Goal: Information Seeking & Learning: Learn about a topic

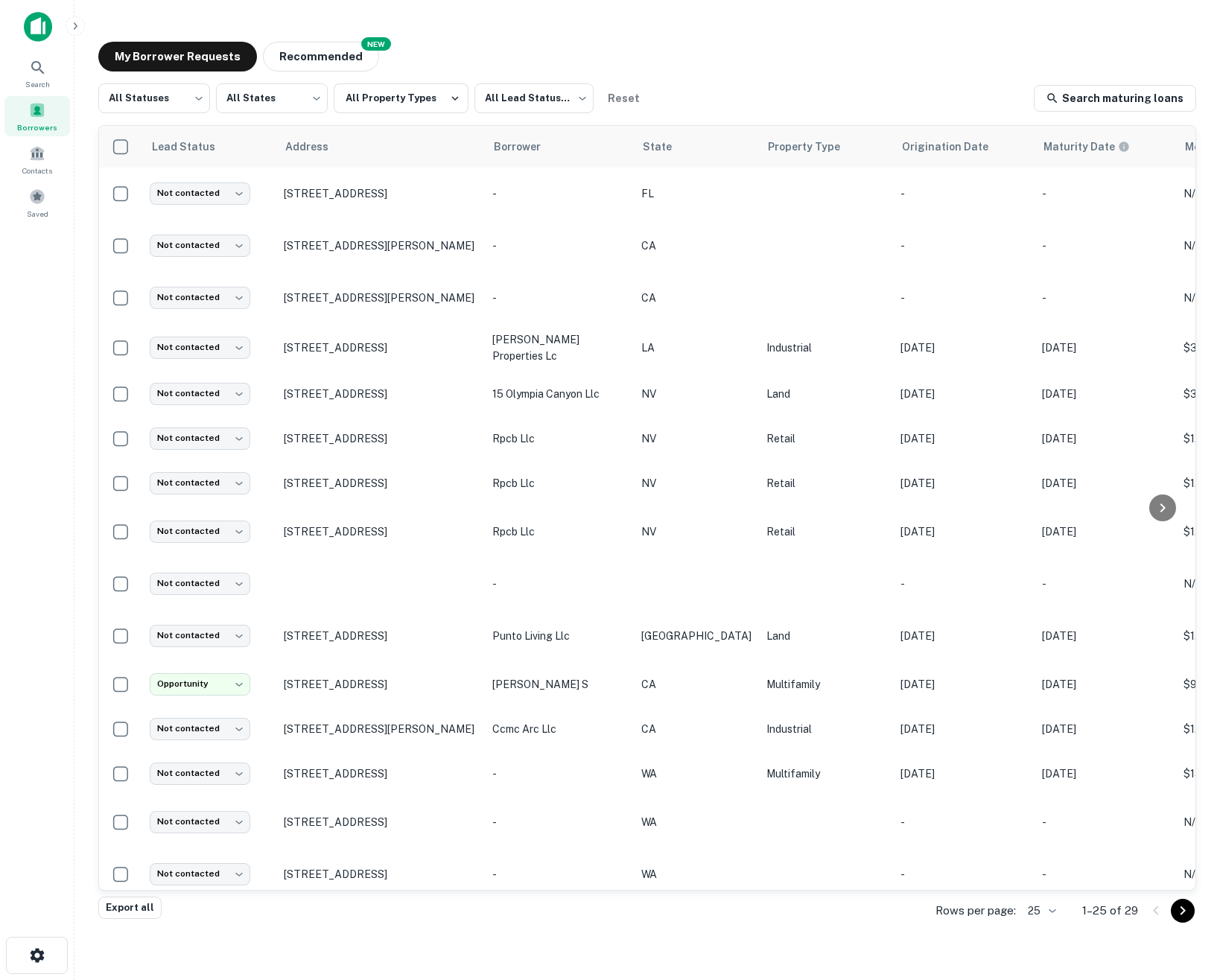
click at [35, 33] on img at bounding box center [38, 26] width 28 height 30
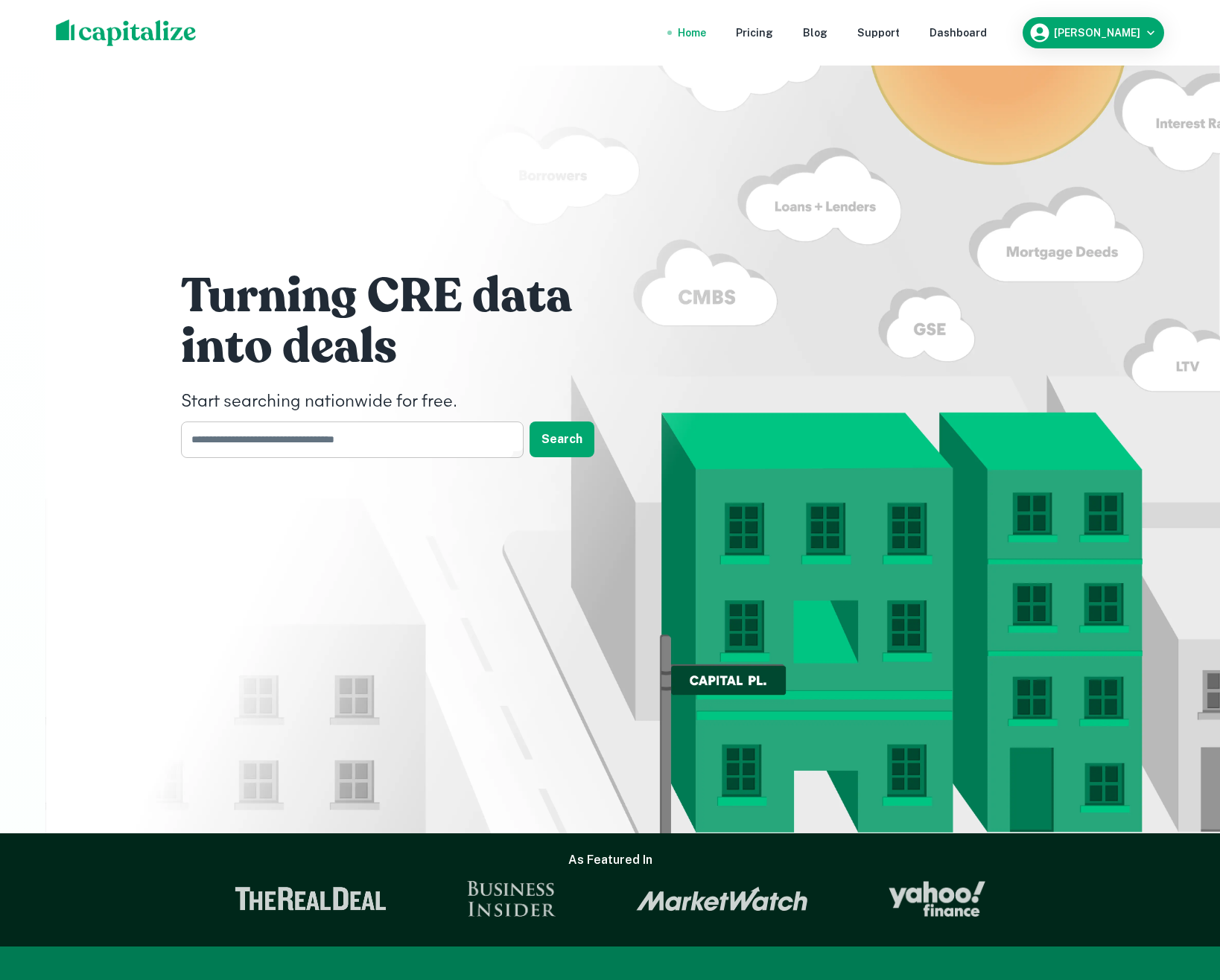
click at [382, 439] on input "text" at bounding box center [346, 440] width 332 height 37
type input "*****"
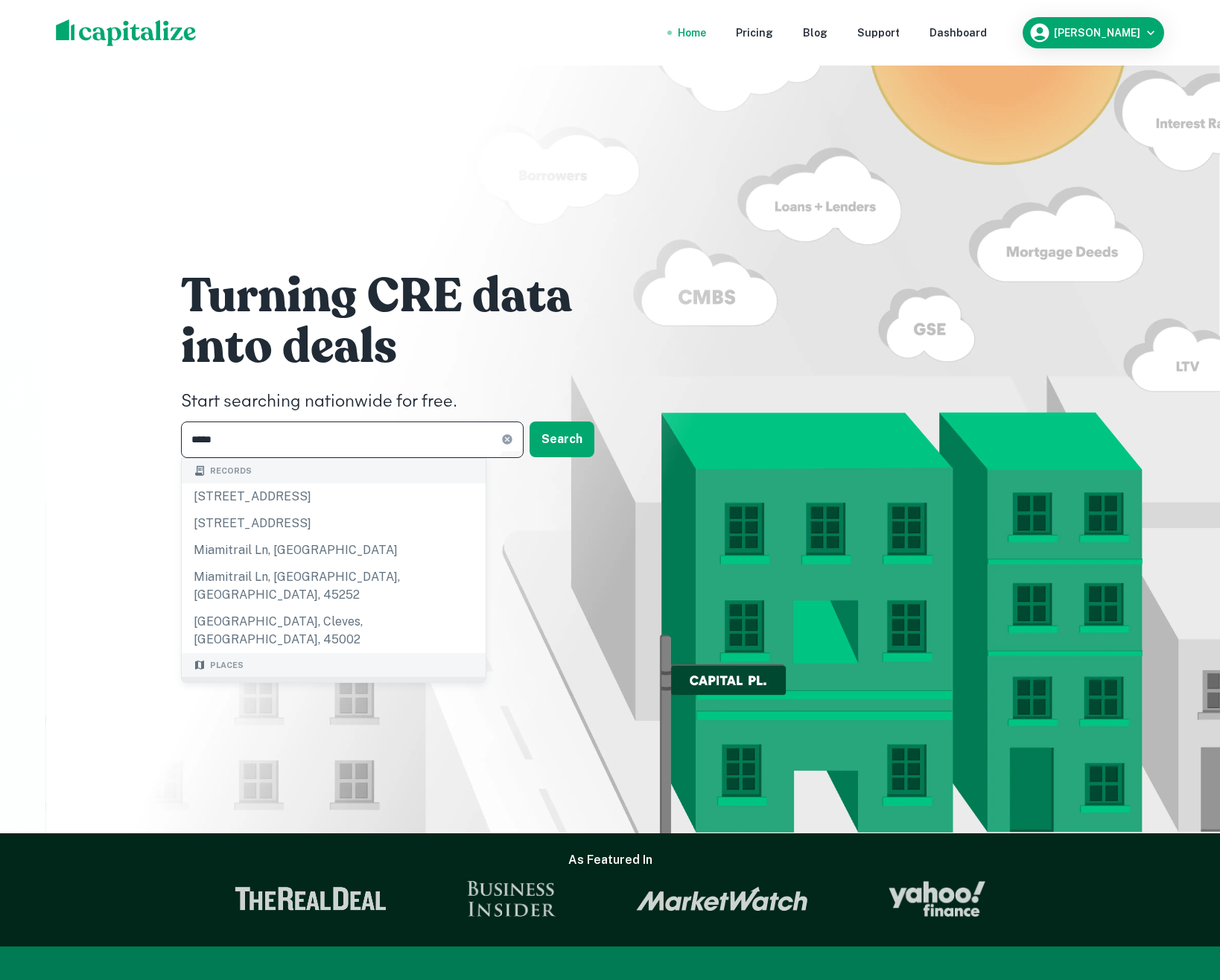
click at [219, 677] on div "[GEOGRAPHIC_DATA], [GEOGRAPHIC_DATA], [GEOGRAPHIC_DATA]" at bounding box center [334, 699] width 304 height 45
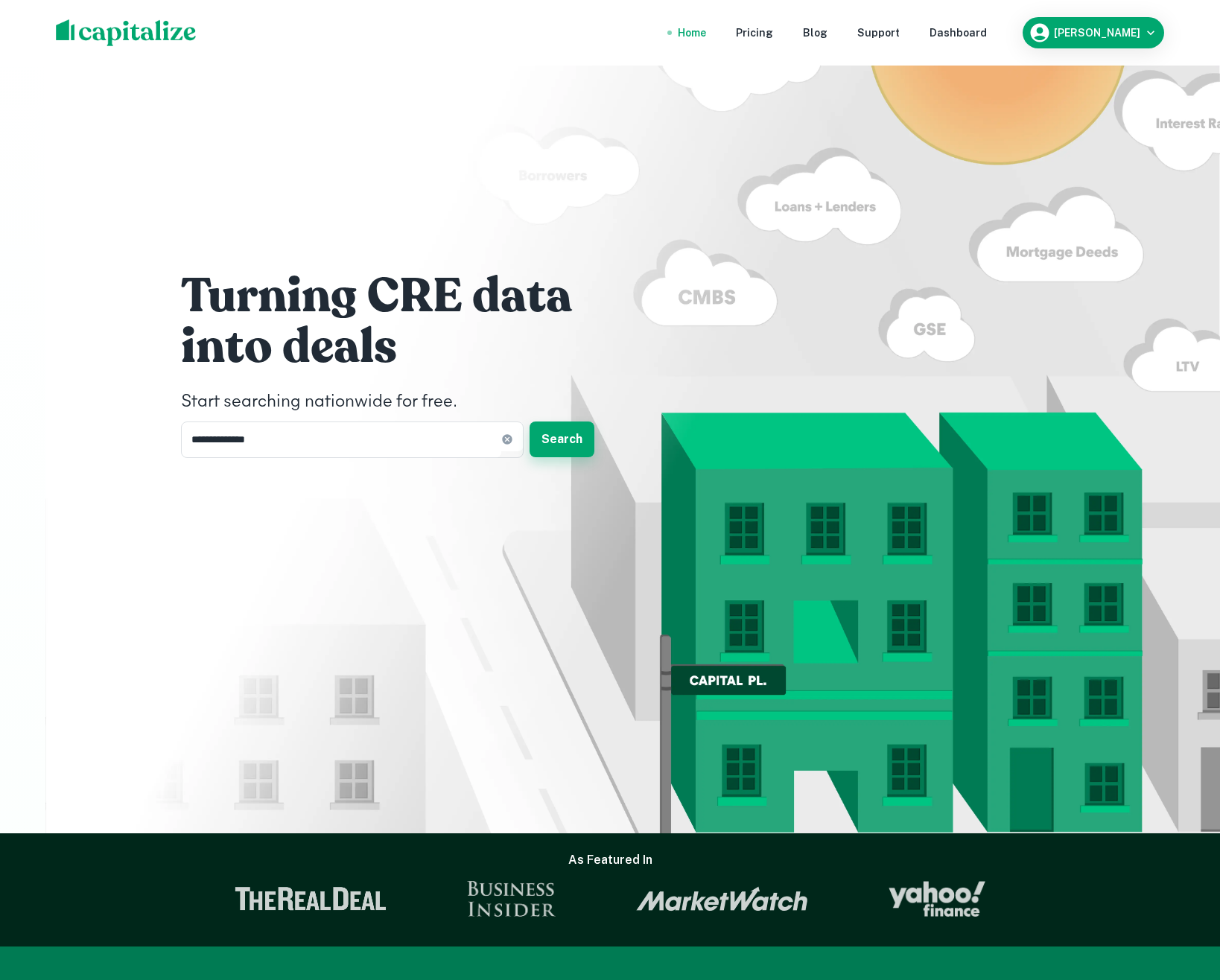
click at [573, 441] on button "Search" at bounding box center [561, 439] width 65 height 36
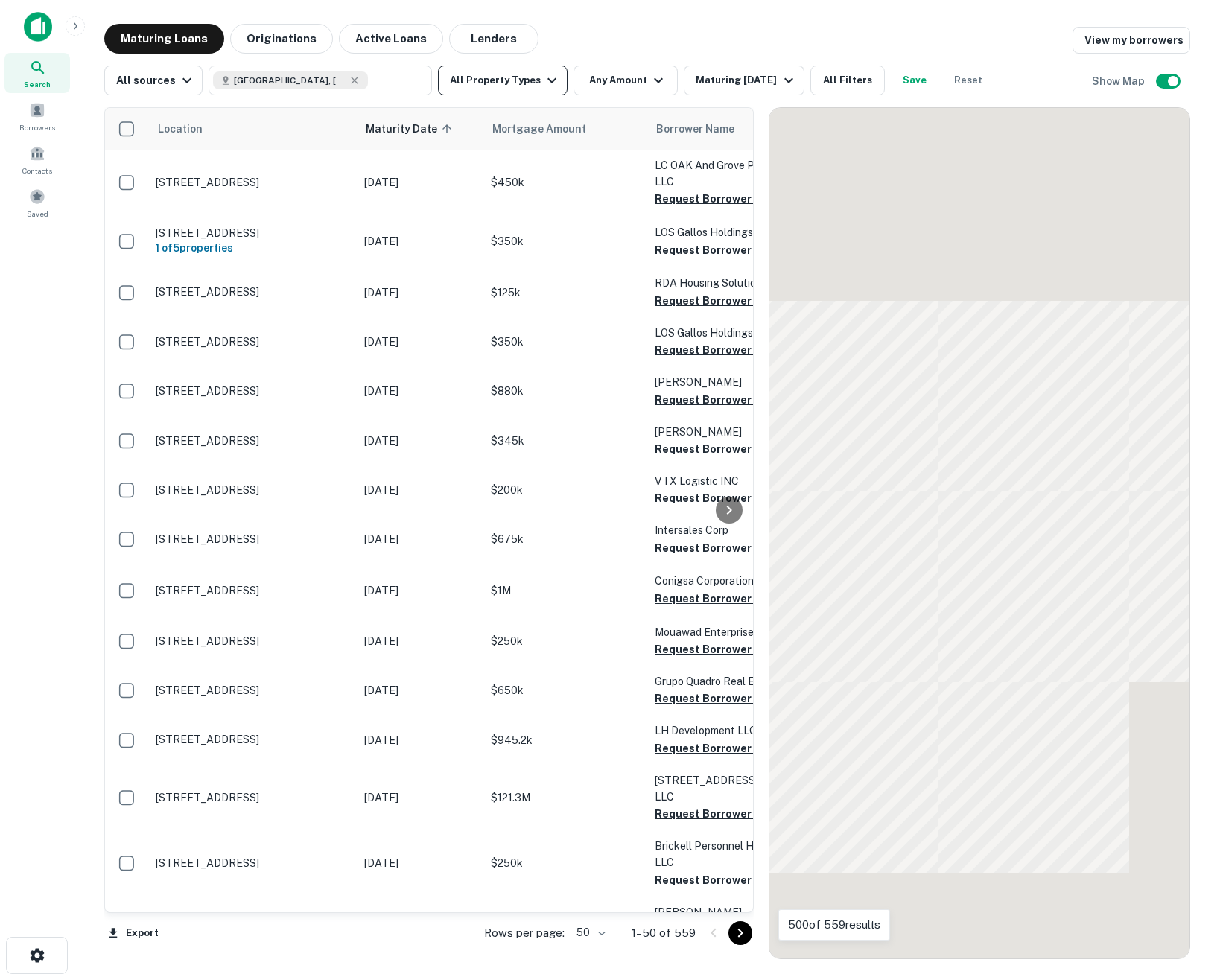
click at [528, 79] on button "All Property Types" at bounding box center [503, 80] width 130 height 30
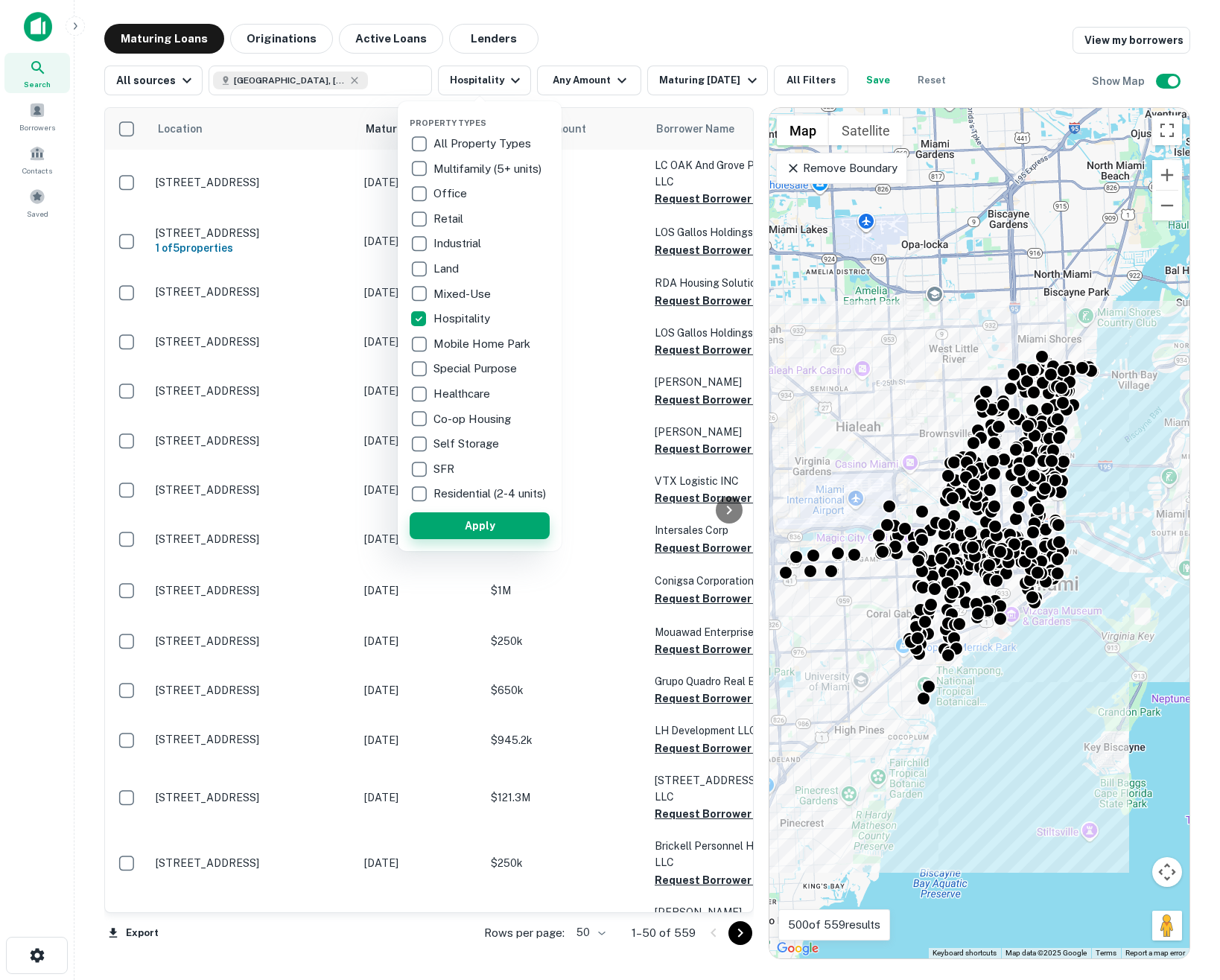
click at [486, 538] on button "Apply" at bounding box center [479, 525] width 140 height 27
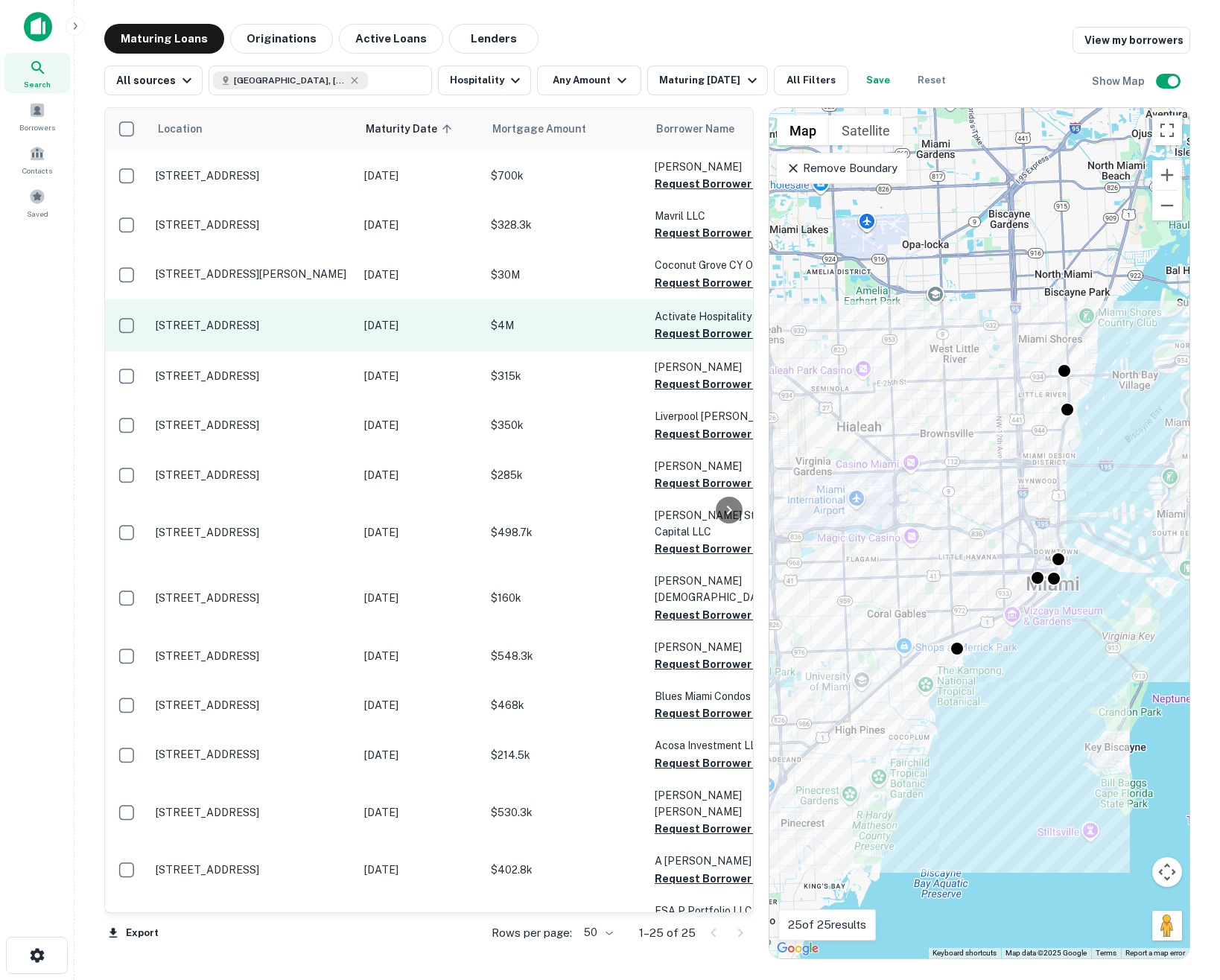
scroll to position [476, 0]
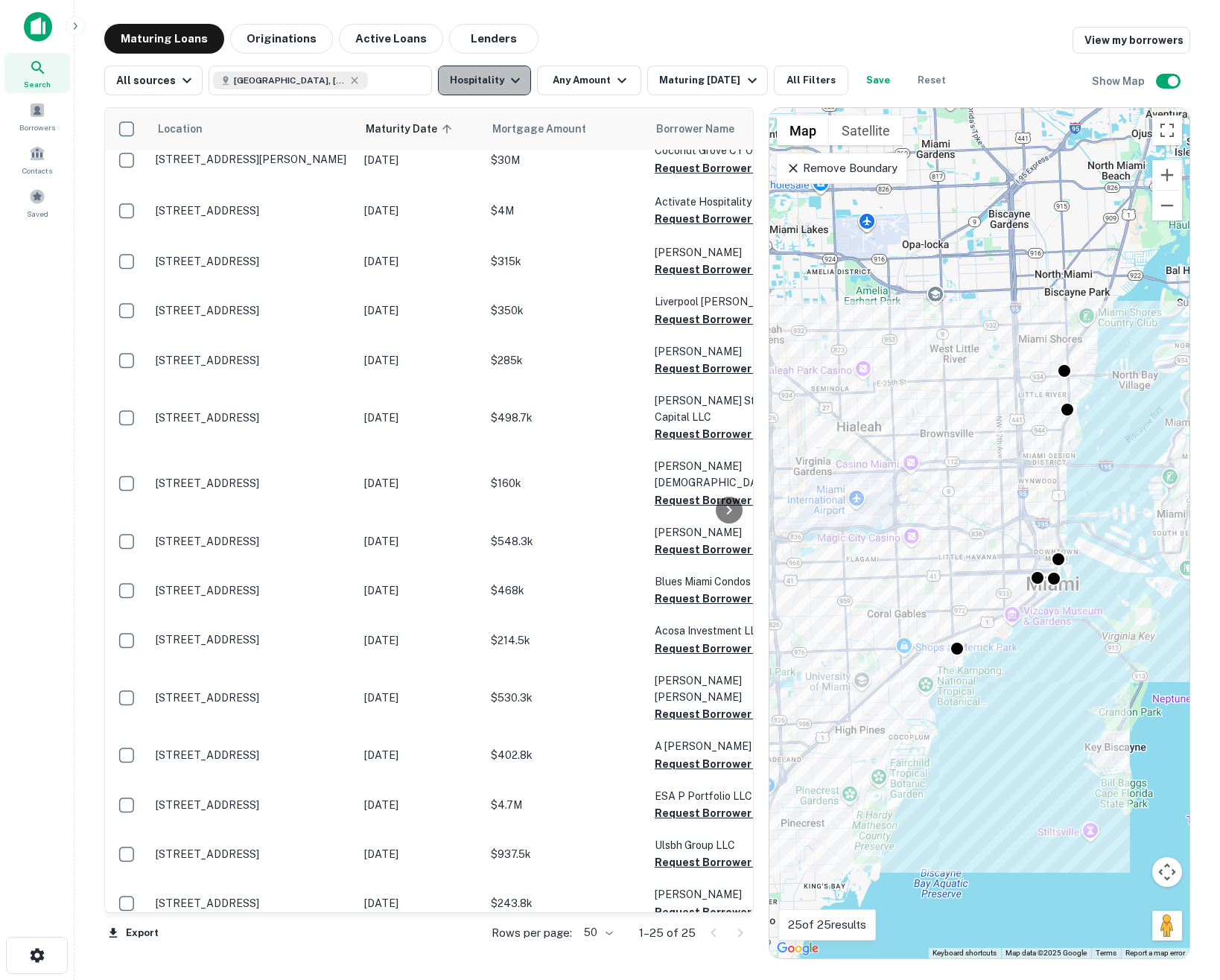
click at [506, 86] on icon "button" at bounding box center [515, 80] width 17 height 17
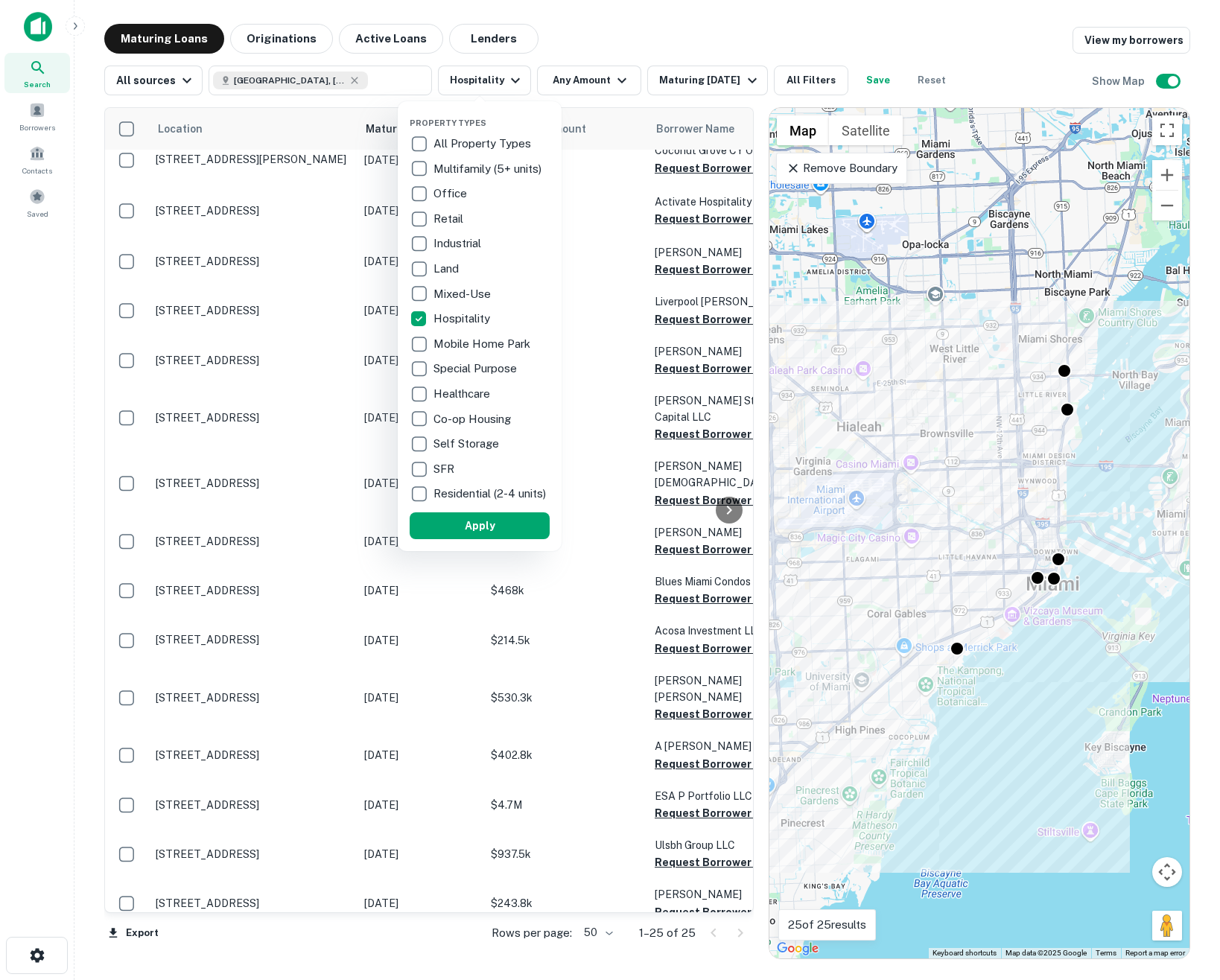
click at [303, 81] on div at bounding box center [610, 490] width 1220 height 980
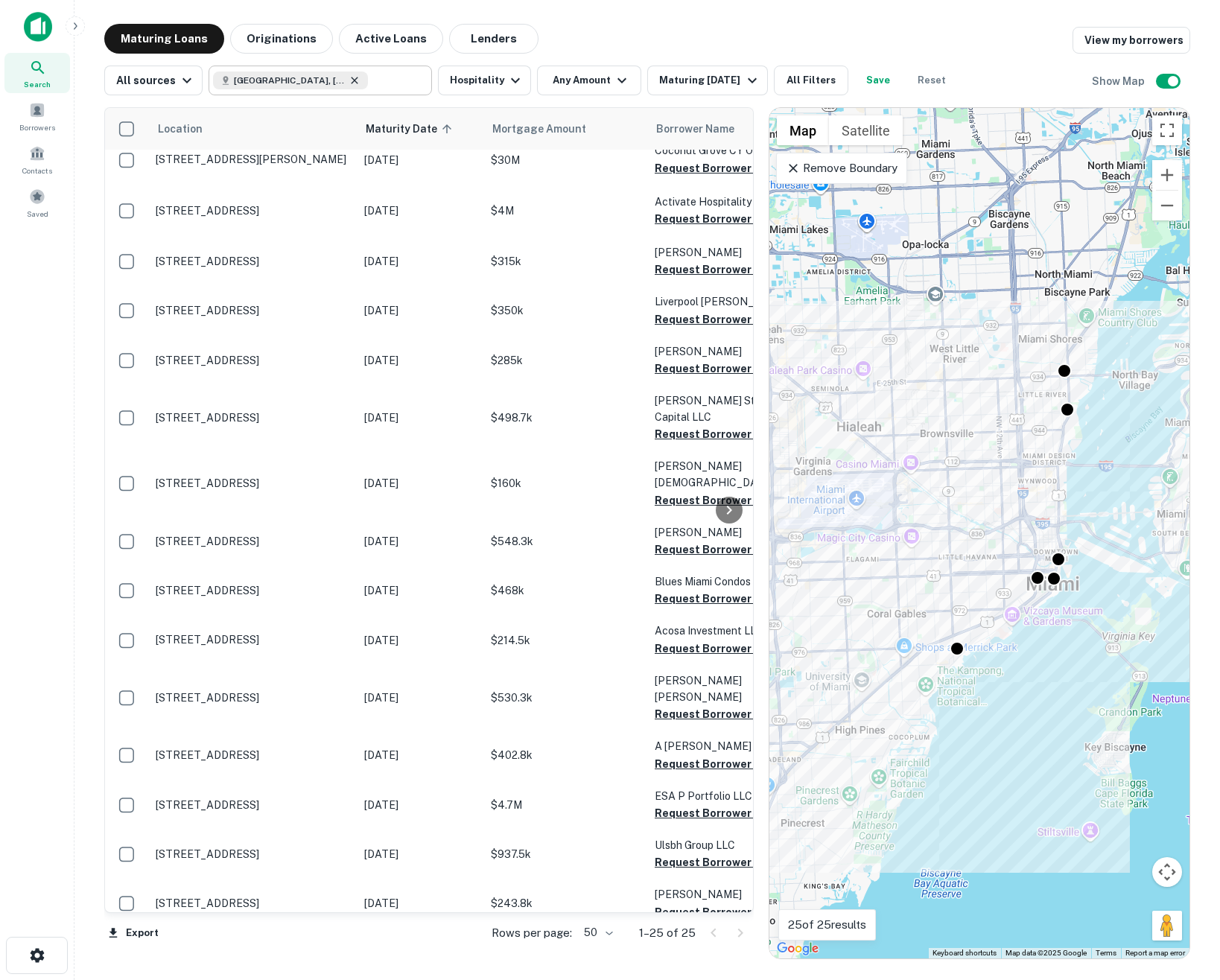
click at [348, 80] on icon at bounding box center [354, 80] width 12 height 12
type input "**********"
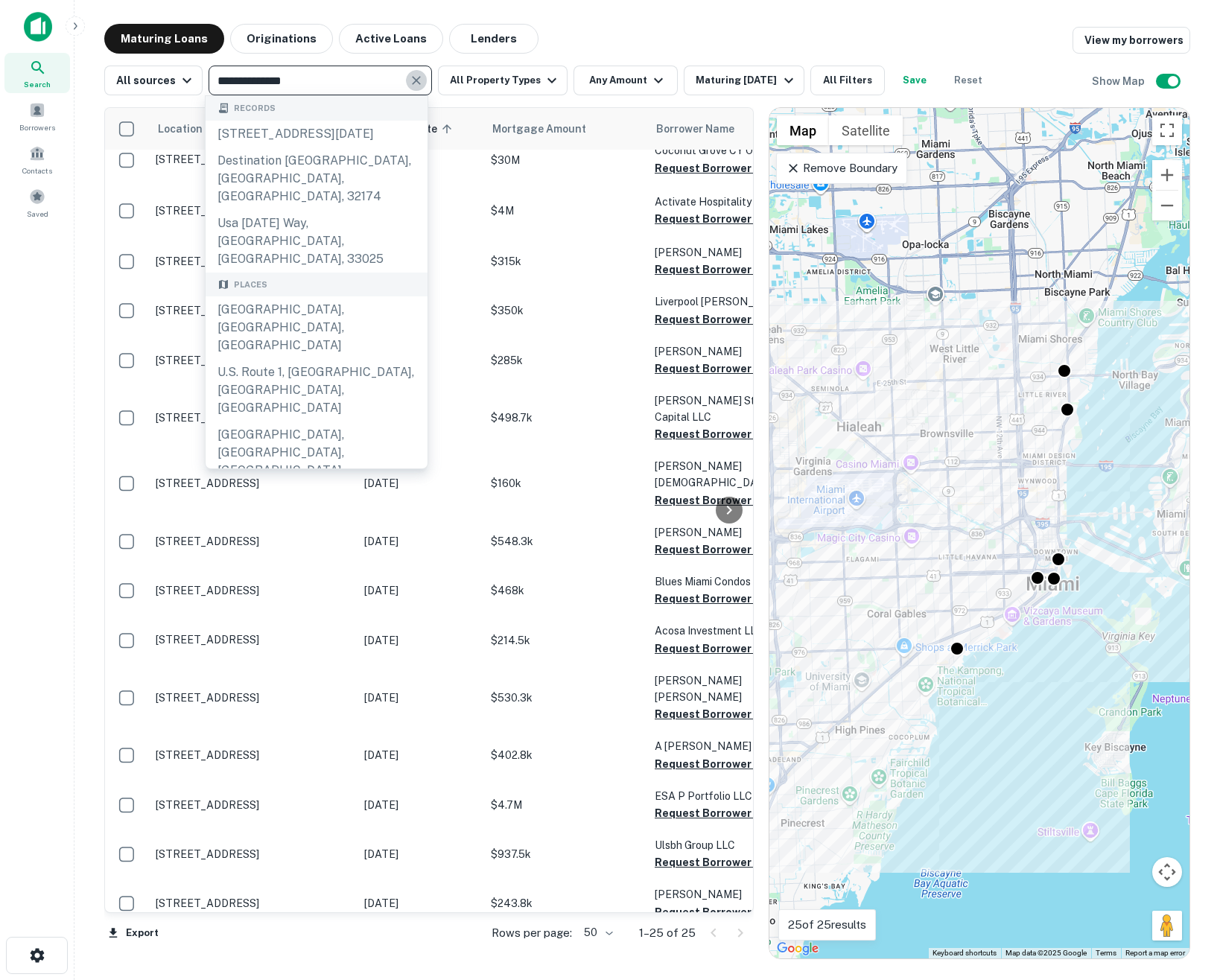
click at [412, 76] on icon "Clear" at bounding box center [415, 79] width 15 height 15
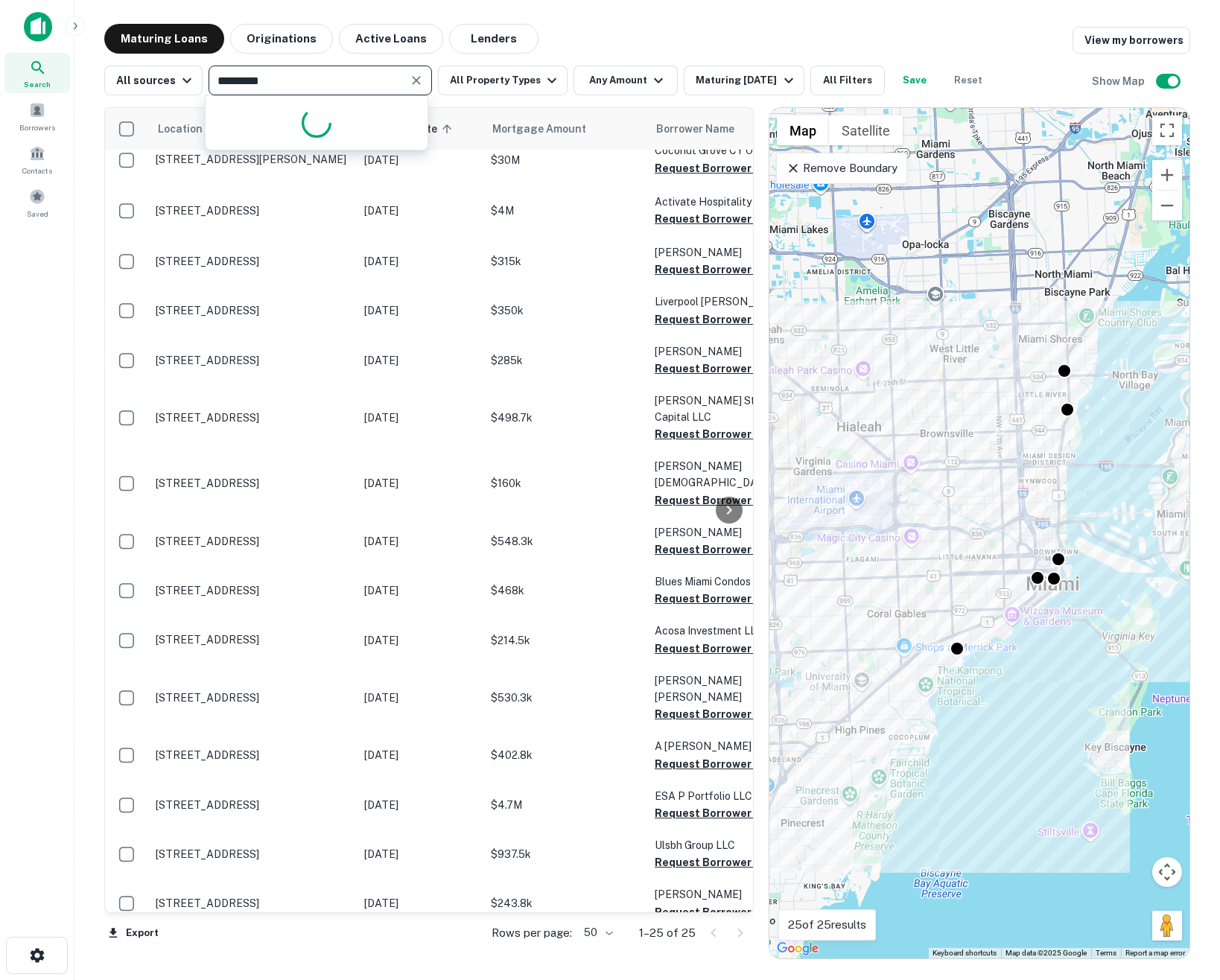
type input "**********"
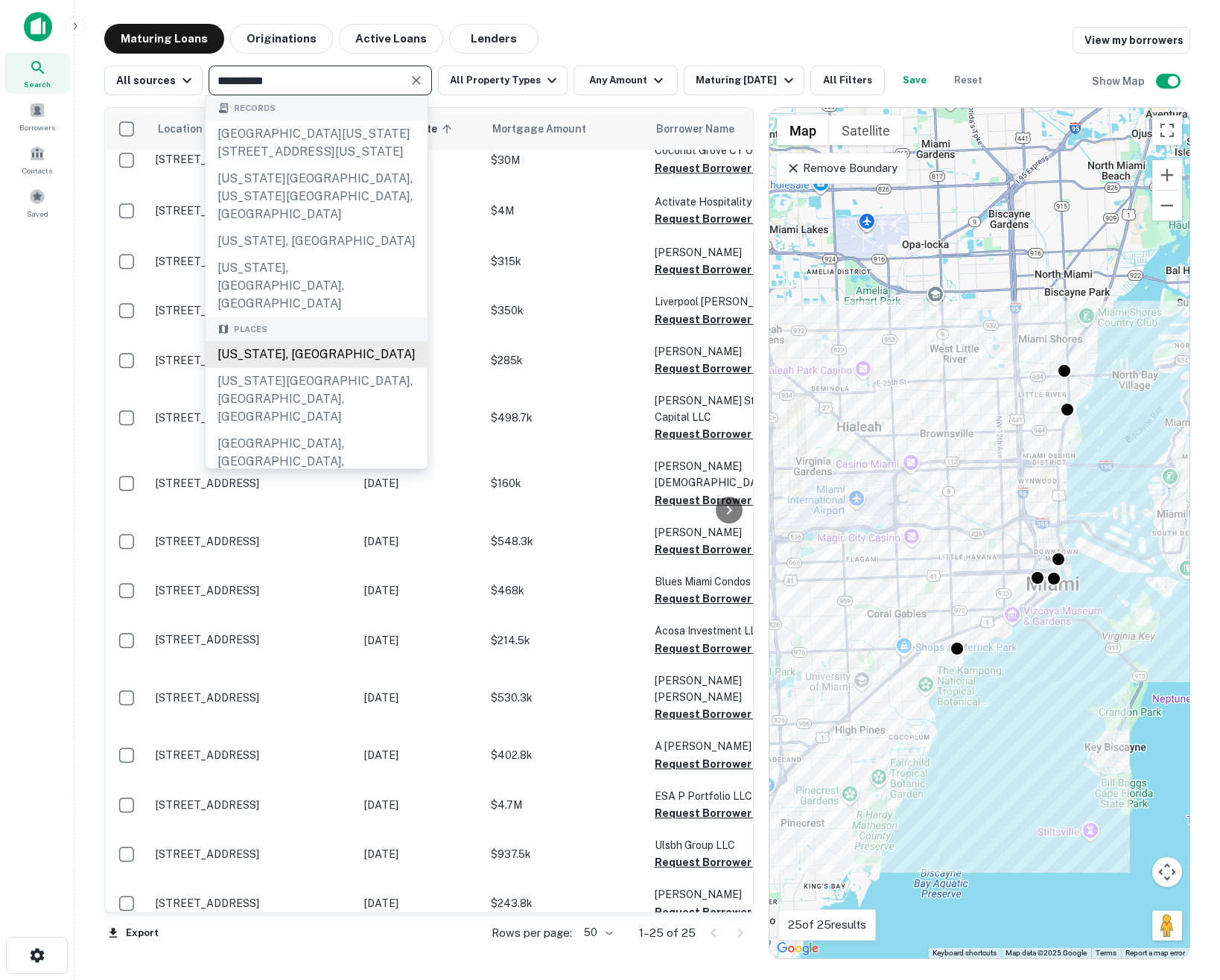
click at [396, 341] on div "[US_STATE], [GEOGRAPHIC_DATA]" at bounding box center [315, 354] width 222 height 27
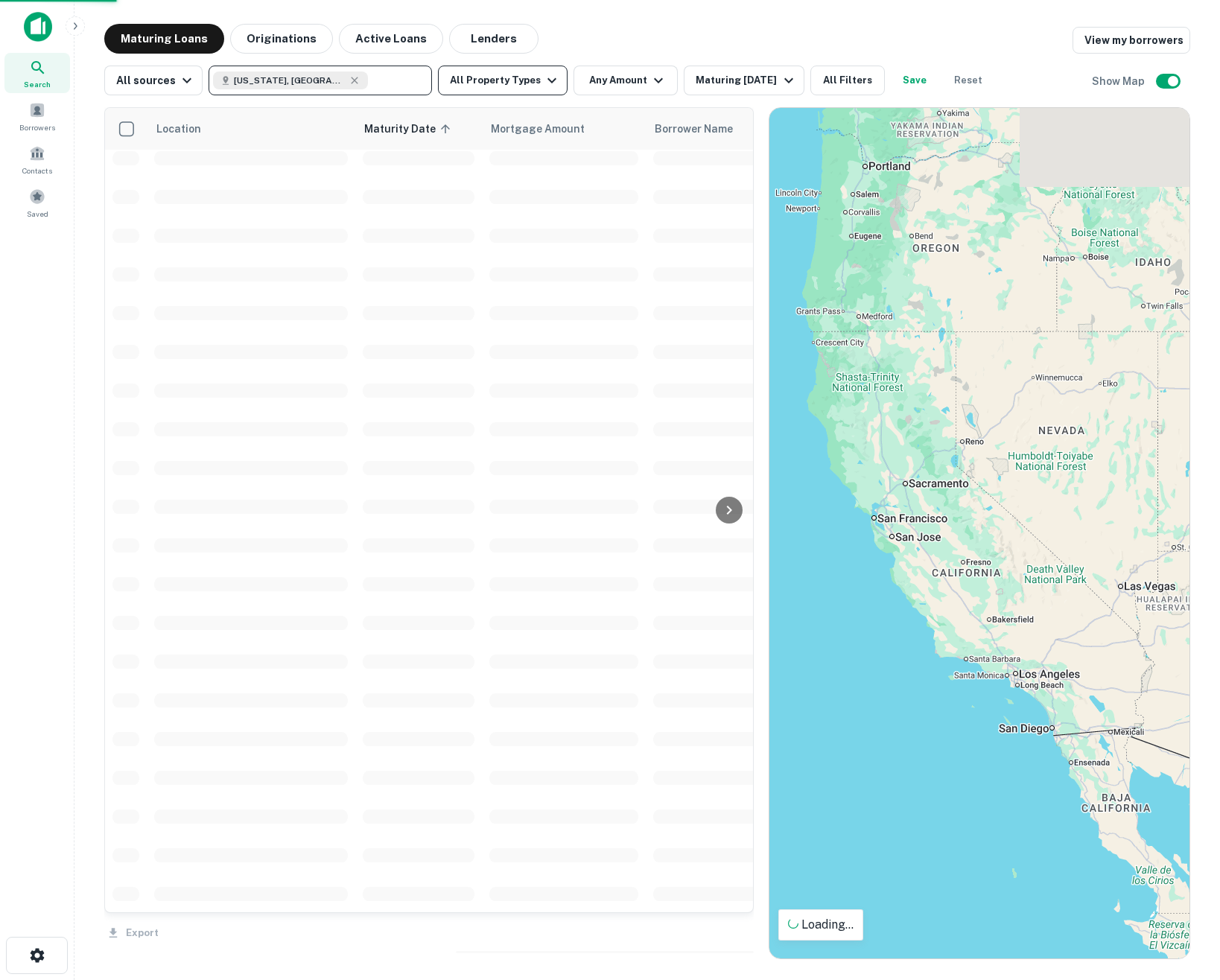
click at [471, 72] on button "All Property Types" at bounding box center [503, 80] width 130 height 30
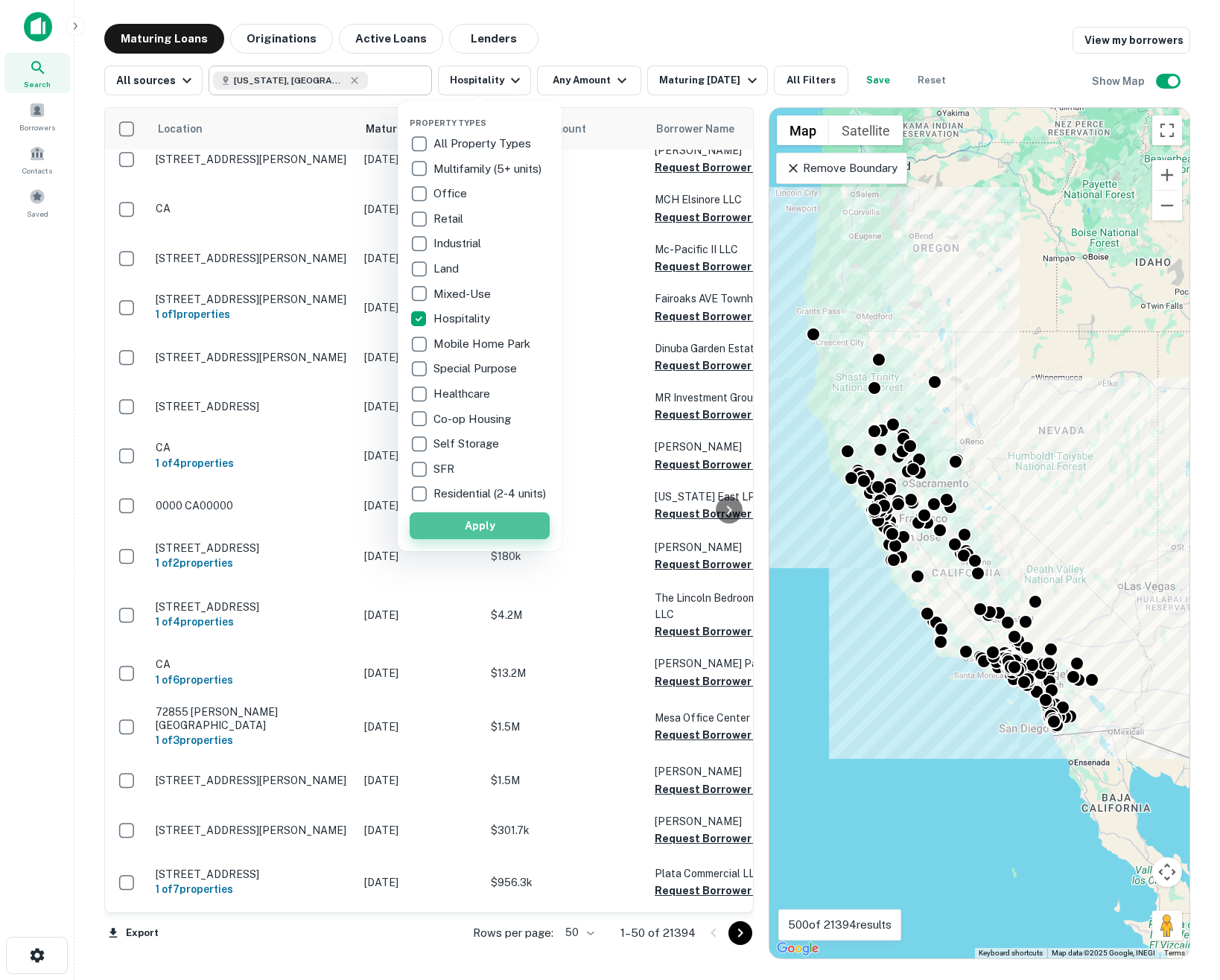
click at [436, 528] on button "Apply" at bounding box center [479, 525] width 140 height 27
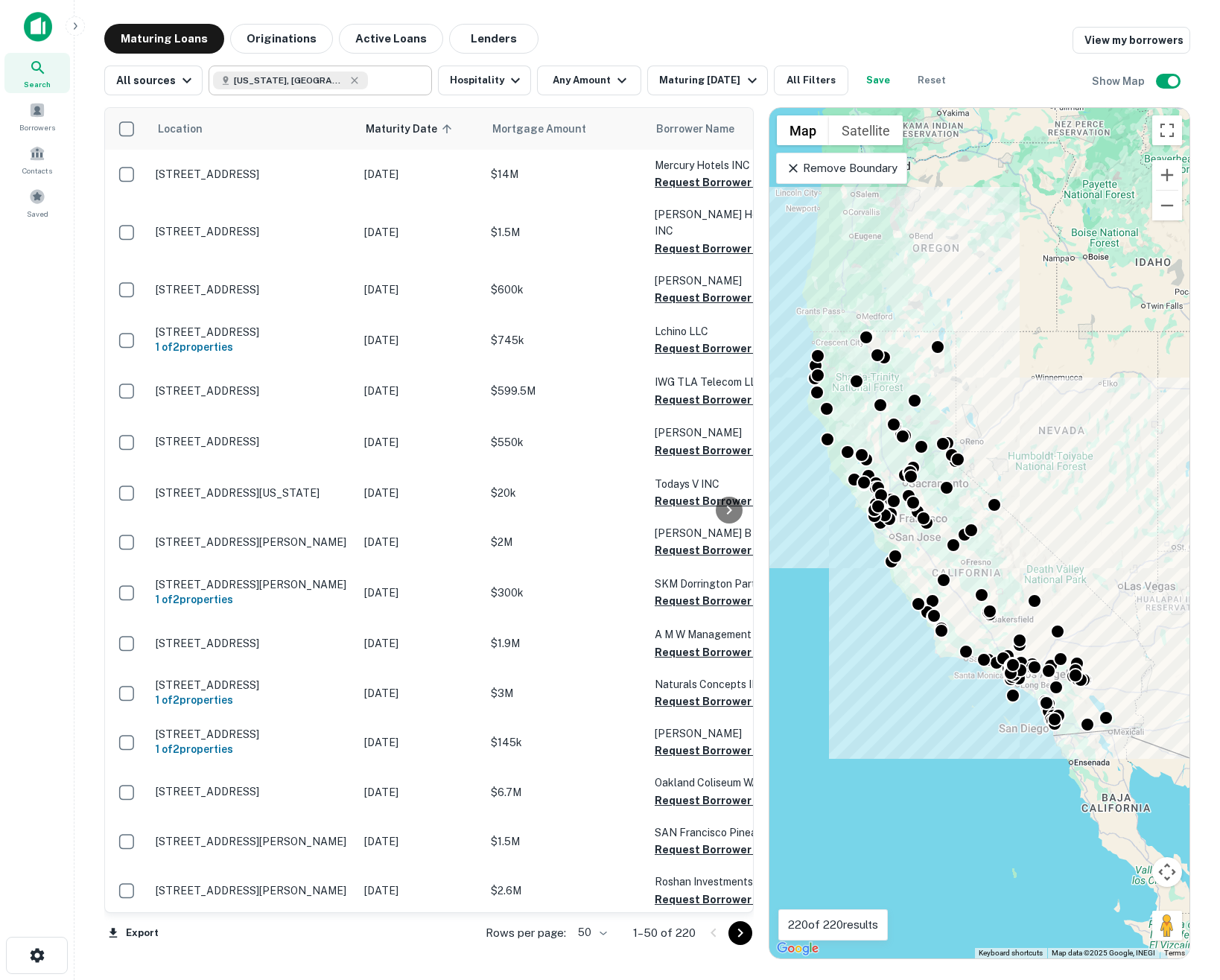
click at [34, 18] on img at bounding box center [38, 26] width 28 height 30
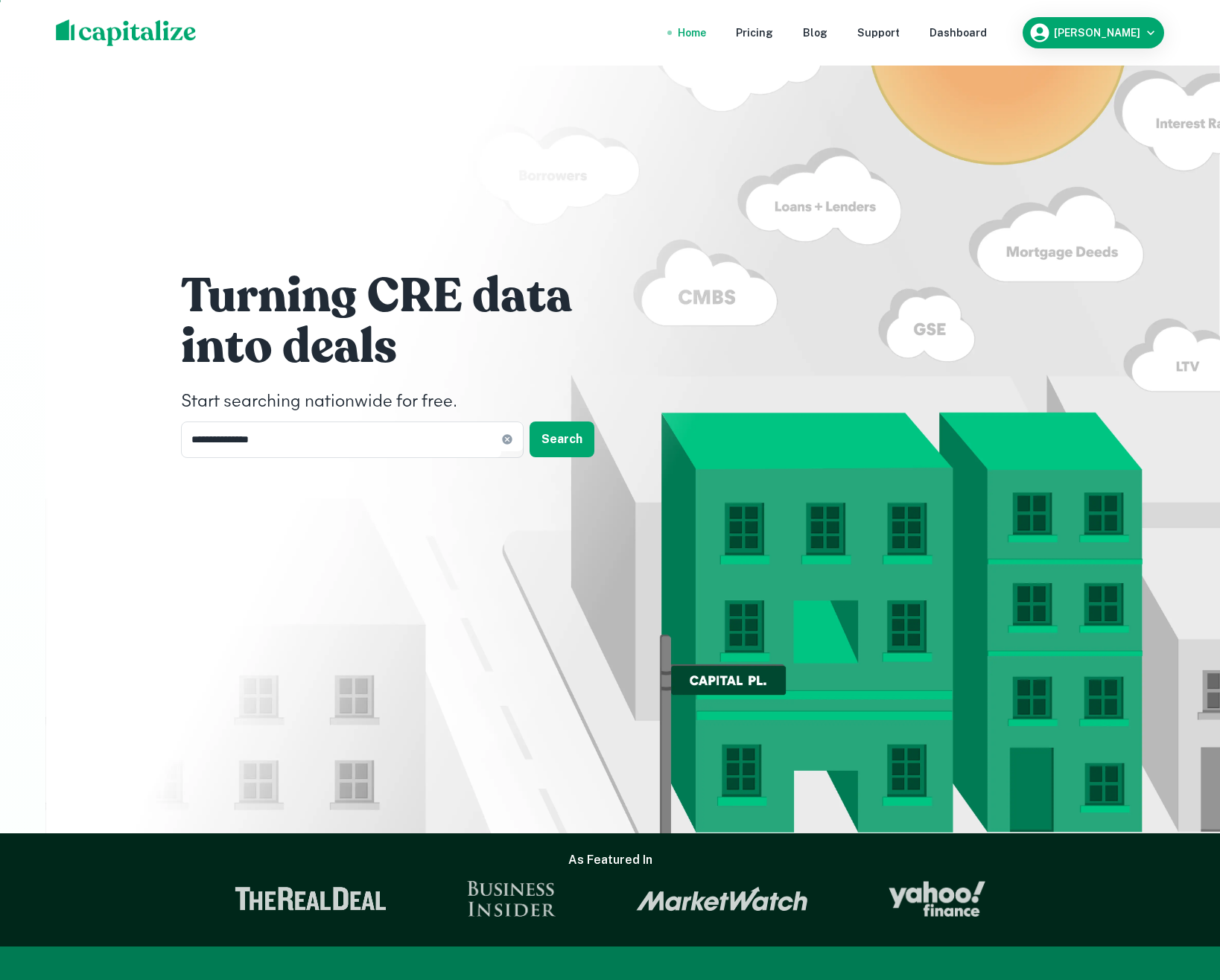
scroll to position [16, 0]
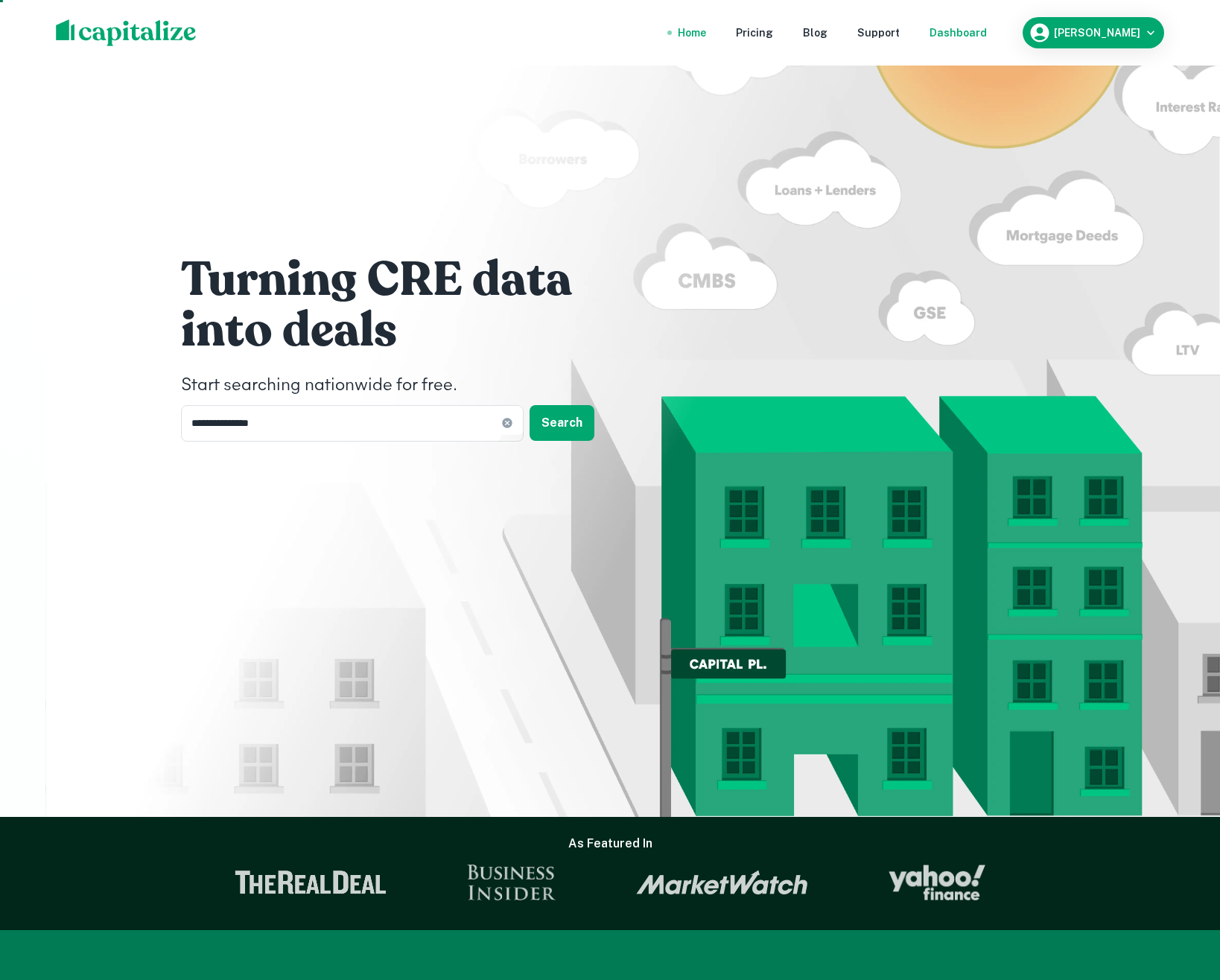
click at [987, 35] on div "Dashboard" at bounding box center [957, 32] width 57 height 16
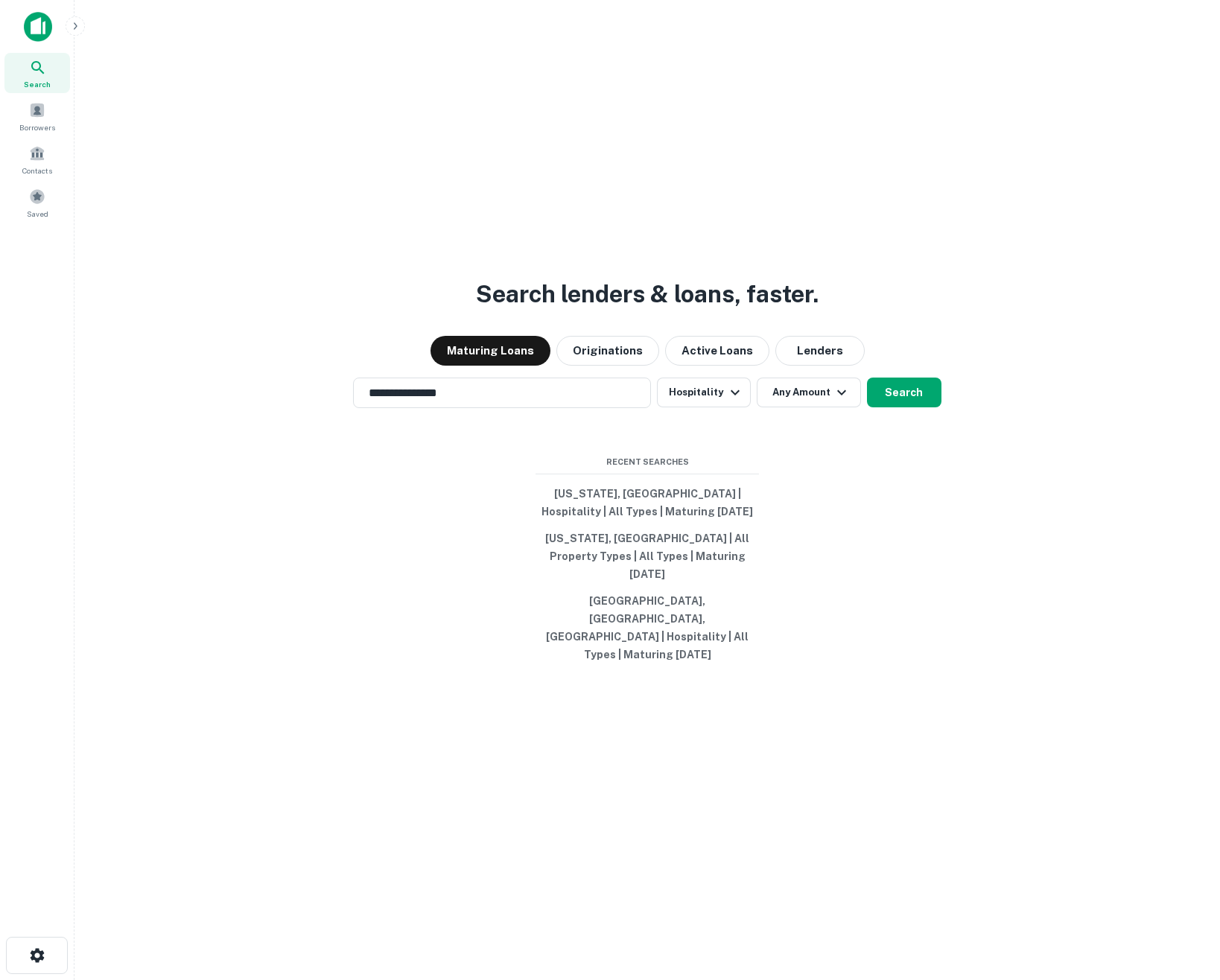
click at [70, 25] on icon "button" at bounding box center [75, 26] width 12 height 12
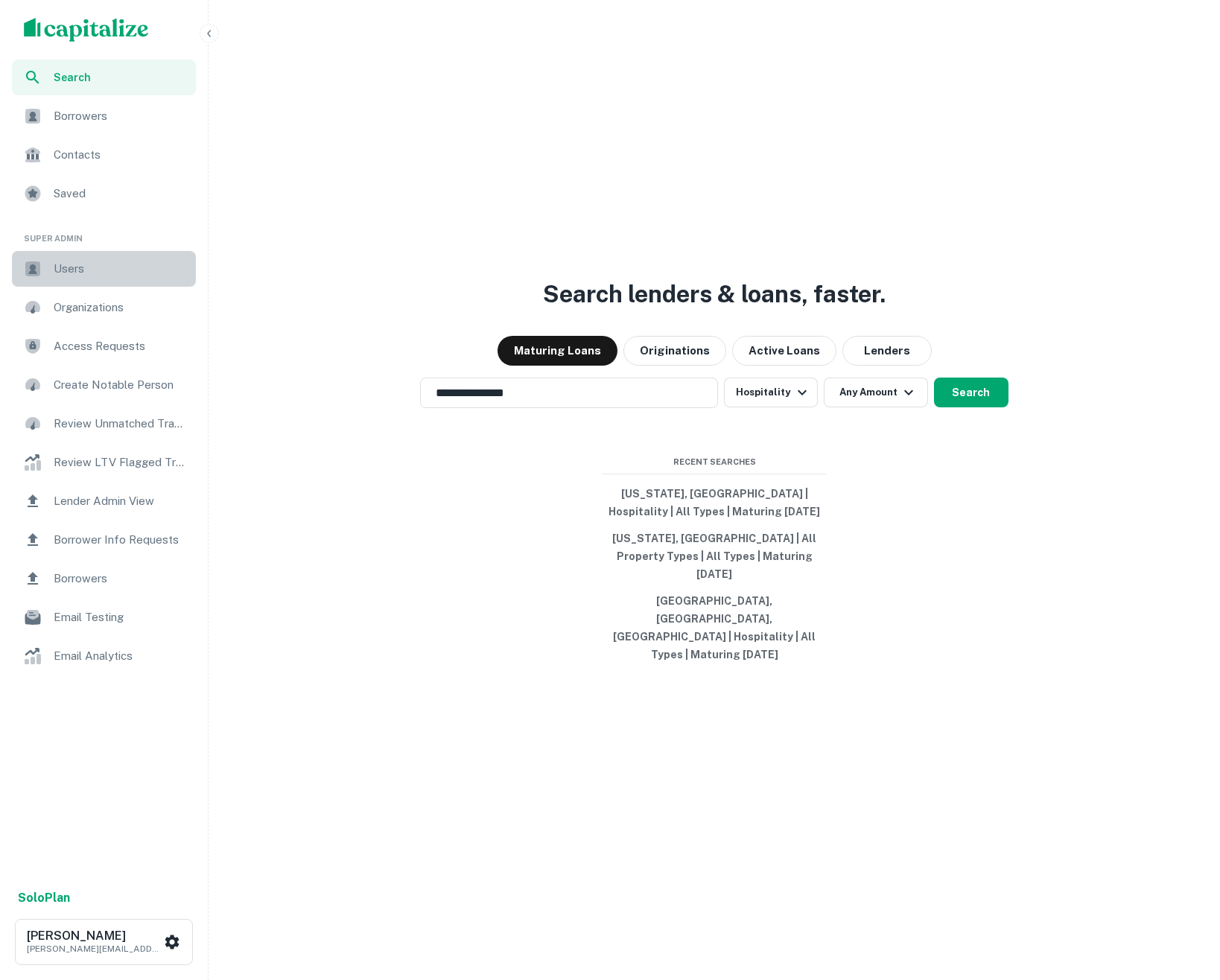
click at [89, 263] on span "Users" at bounding box center [120, 269] width 134 height 17
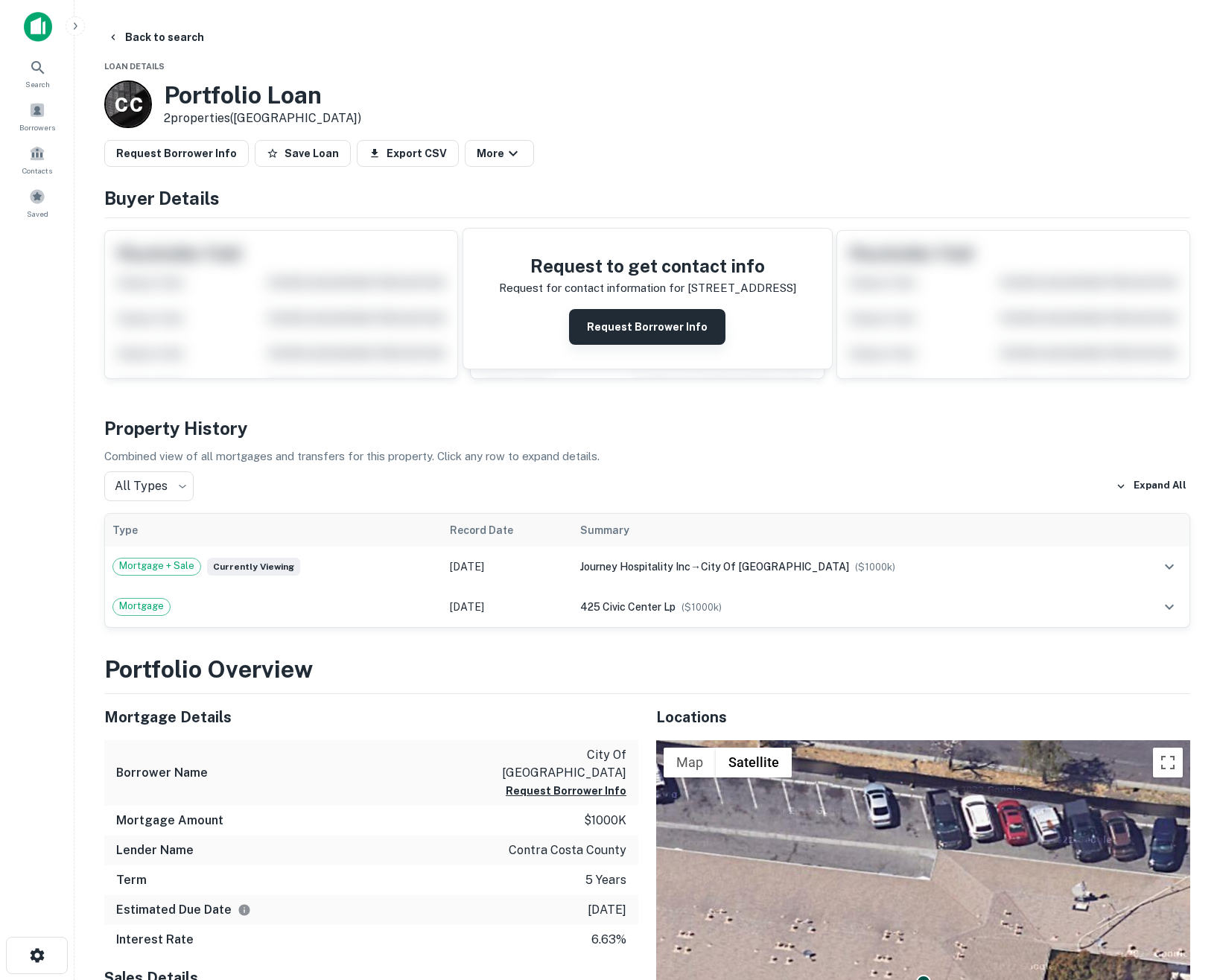
click at [599, 331] on button "Request Borrower Info" at bounding box center [647, 326] width 157 height 36
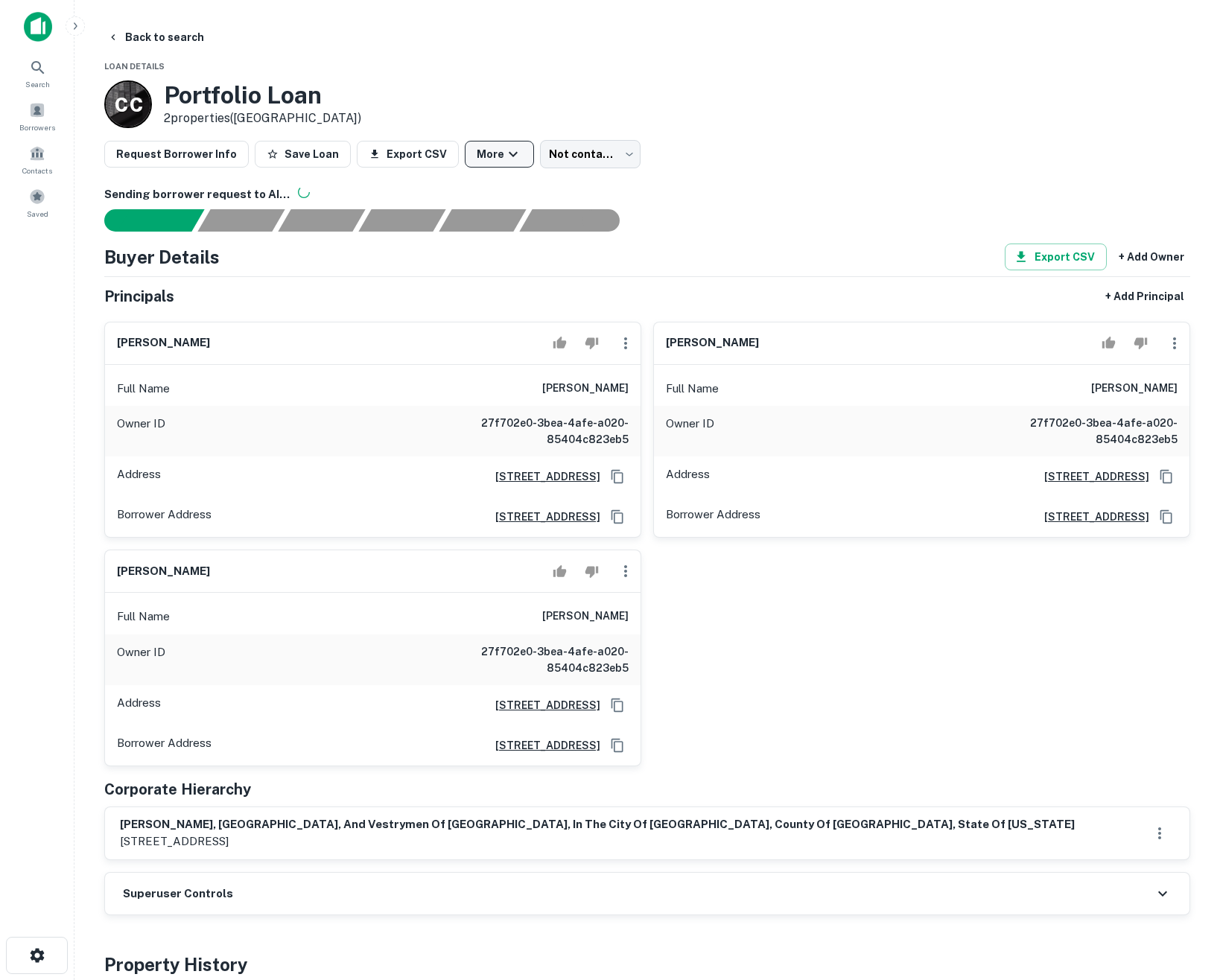
click at [481, 151] on button "More" at bounding box center [499, 154] width 70 height 27
click at [519, 92] on div at bounding box center [610, 490] width 1220 height 980
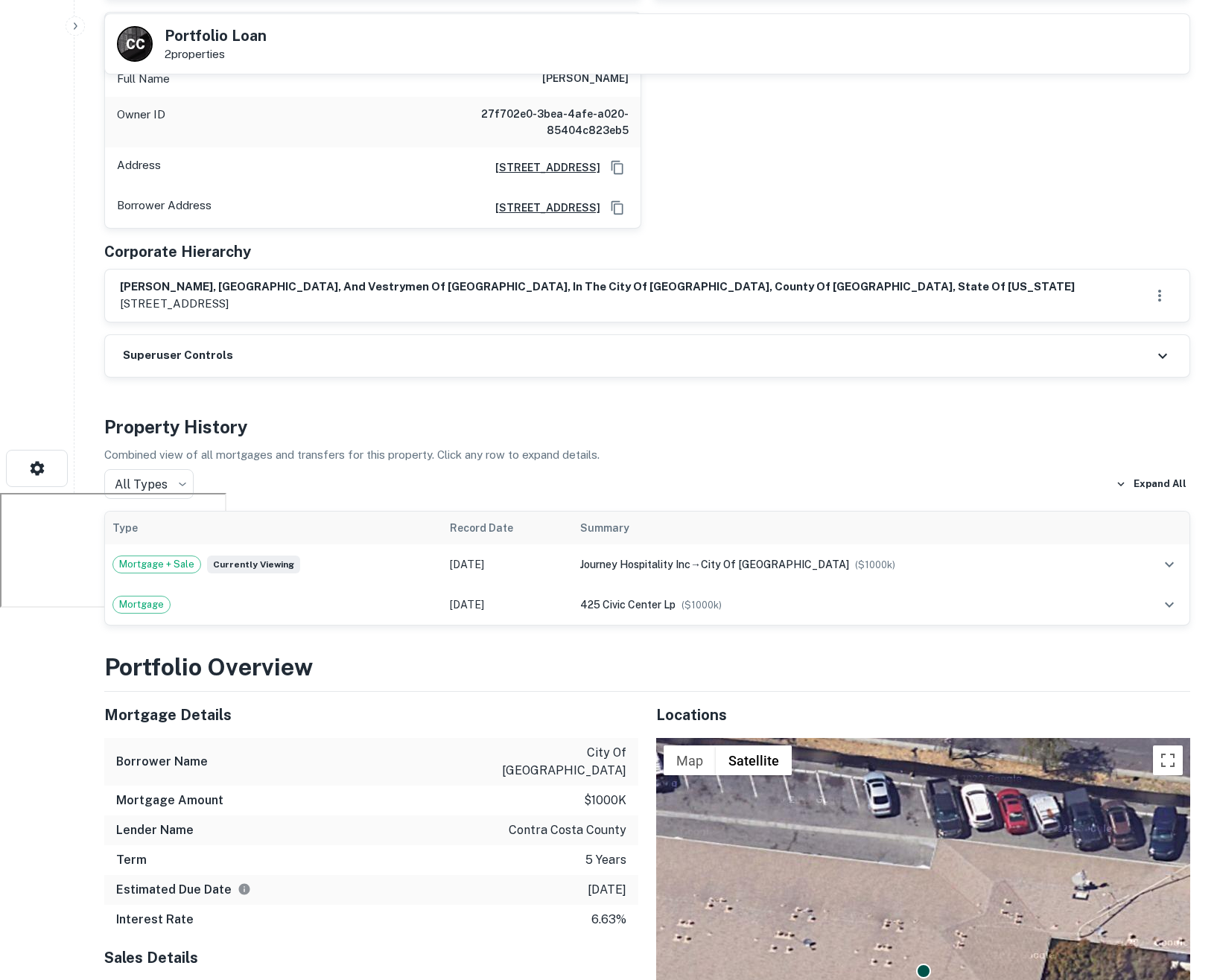
scroll to position [511, 0]
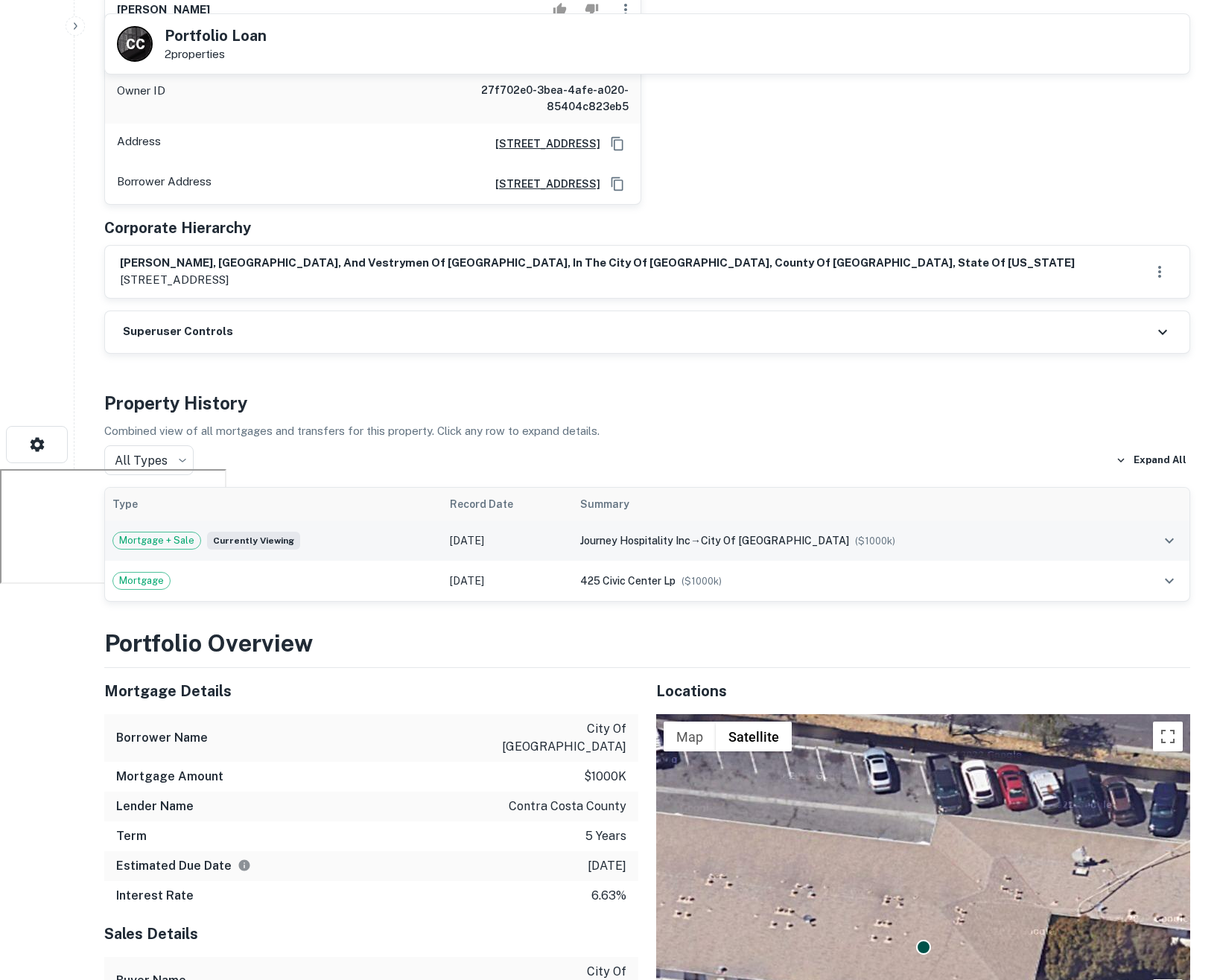
click at [409, 537] on div "Mortgage + Sale Currently viewing" at bounding box center [273, 540] width 322 height 17
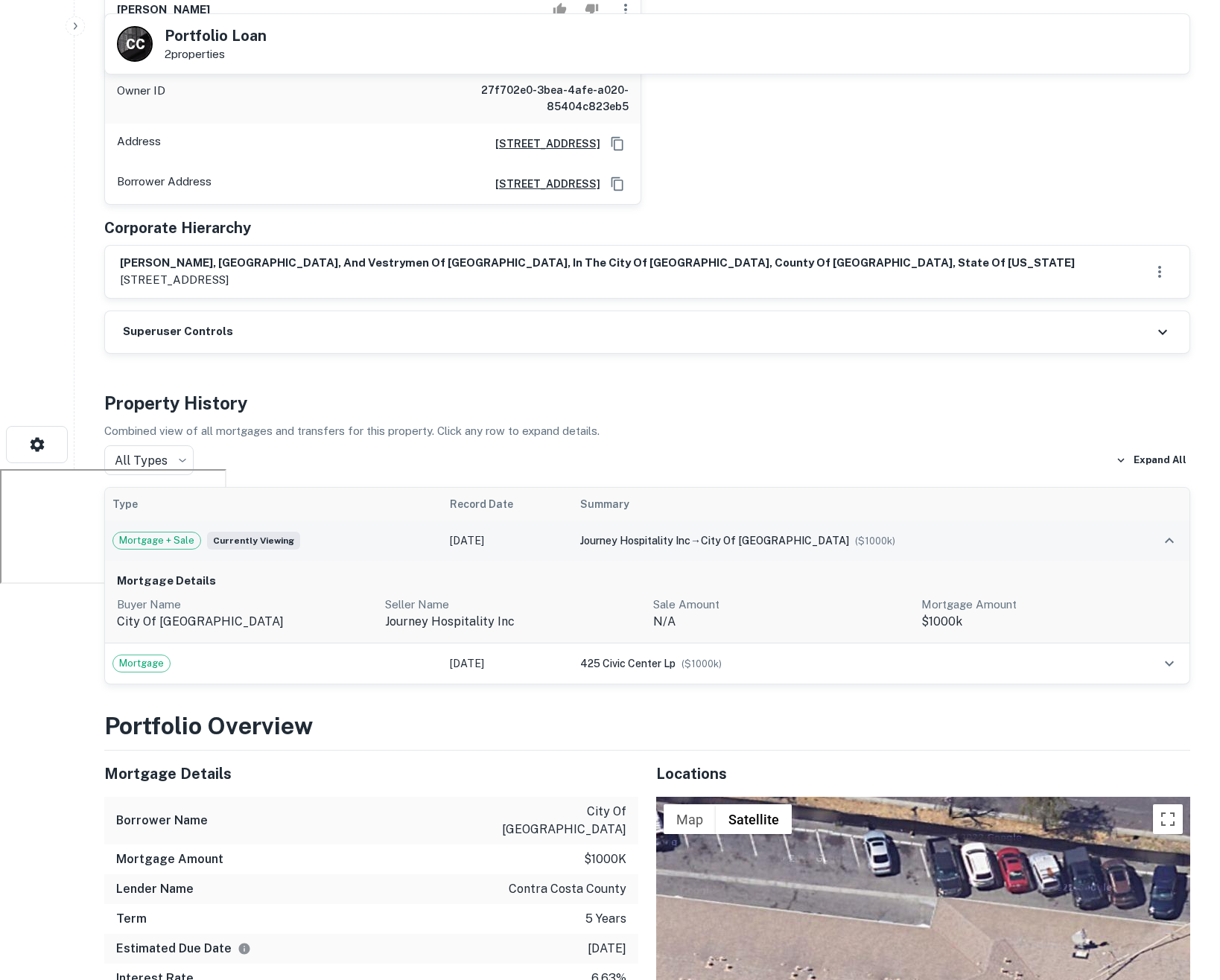
click at [165, 539] on span "Mortgage + Sale" at bounding box center [157, 540] width 87 height 15
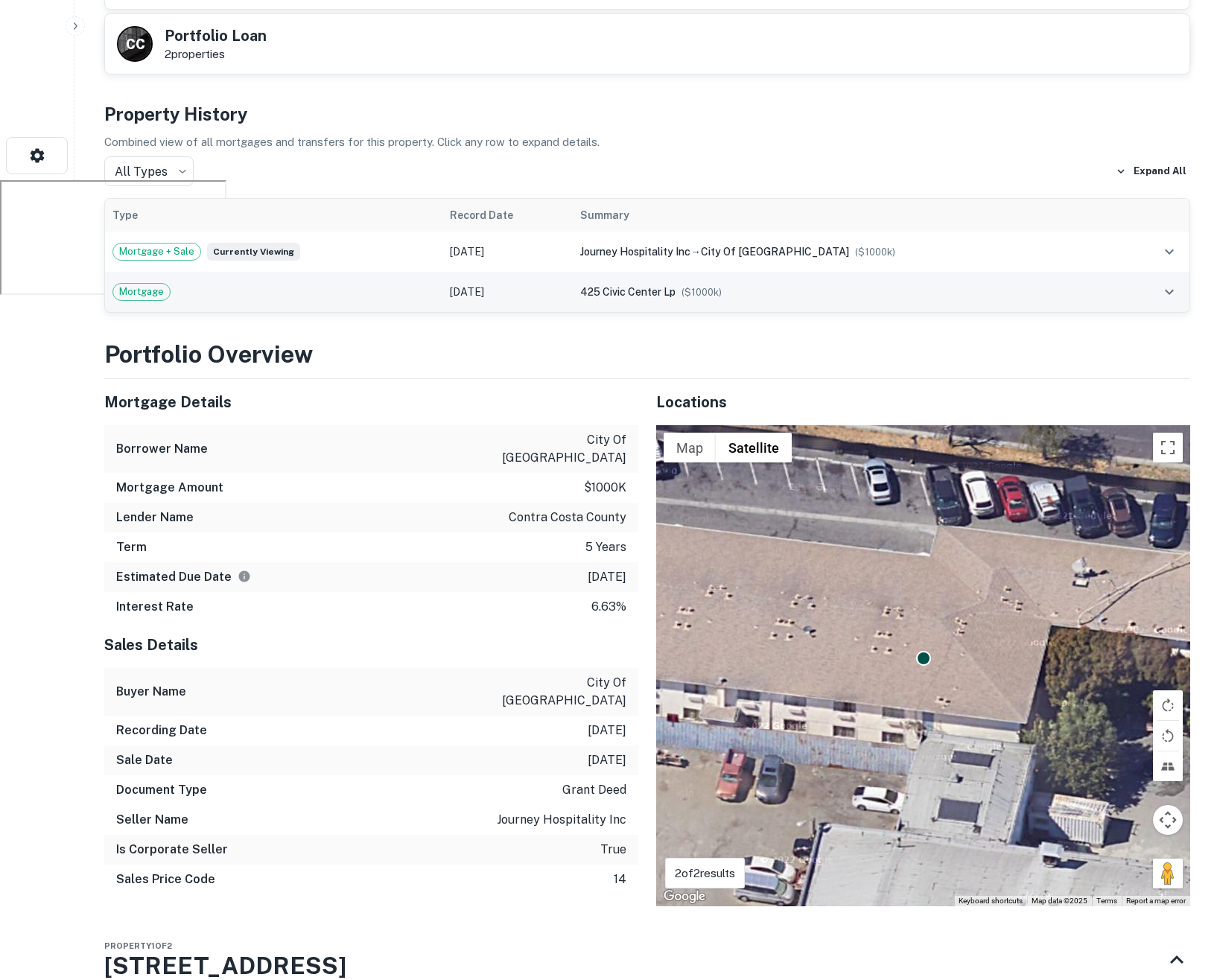
scroll to position [803, 0]
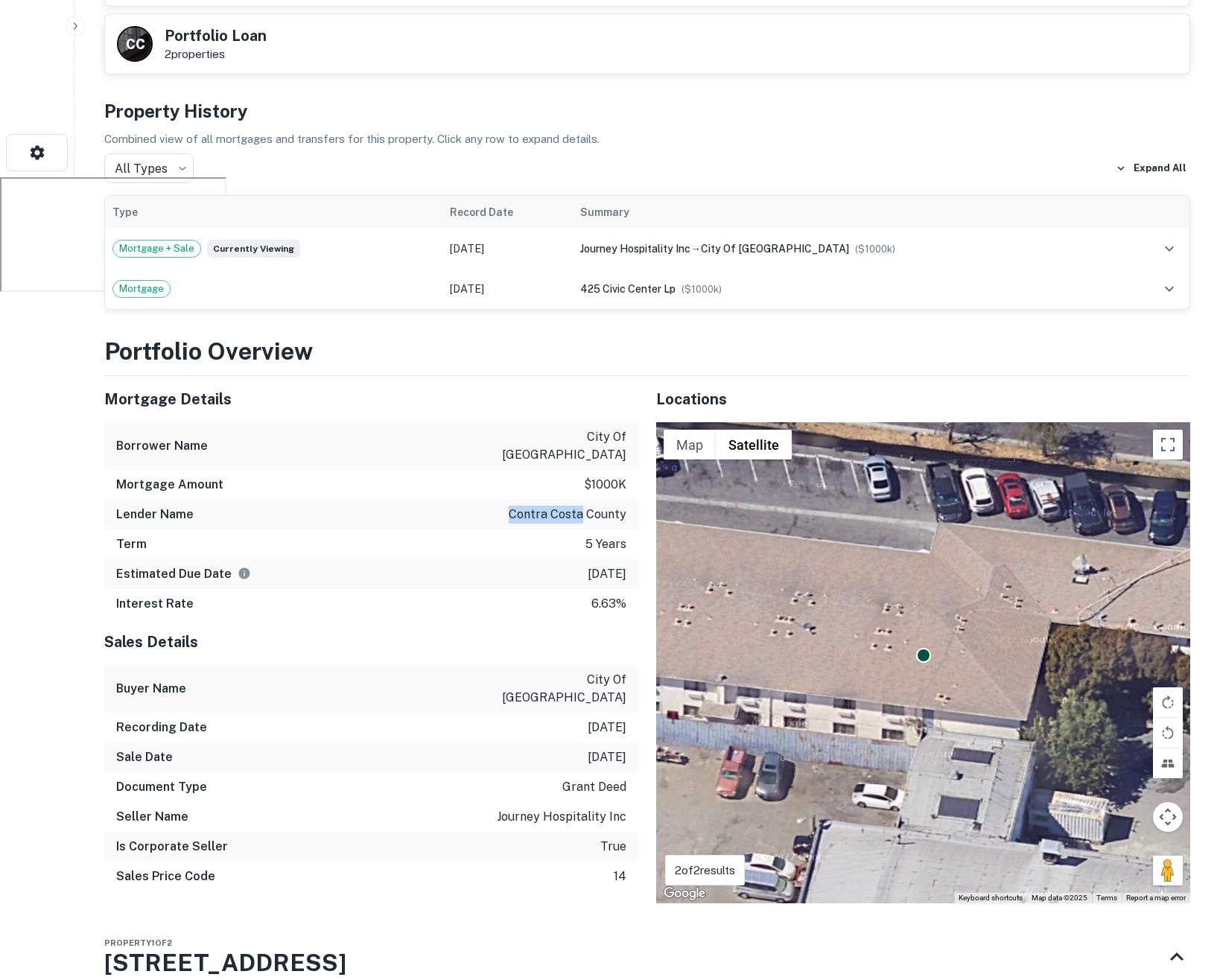
drag, startPoint x: 513, startPoint y: 498, endPoint x: 584, endPoint y: 496, distance: 71.0
click at [584, 506] on p "contra costa county" at bounding box center [568, 515] width 118 height 17
click at [882, 412] on div "Locations" at bounding box center [923, 400] width 534 height 46
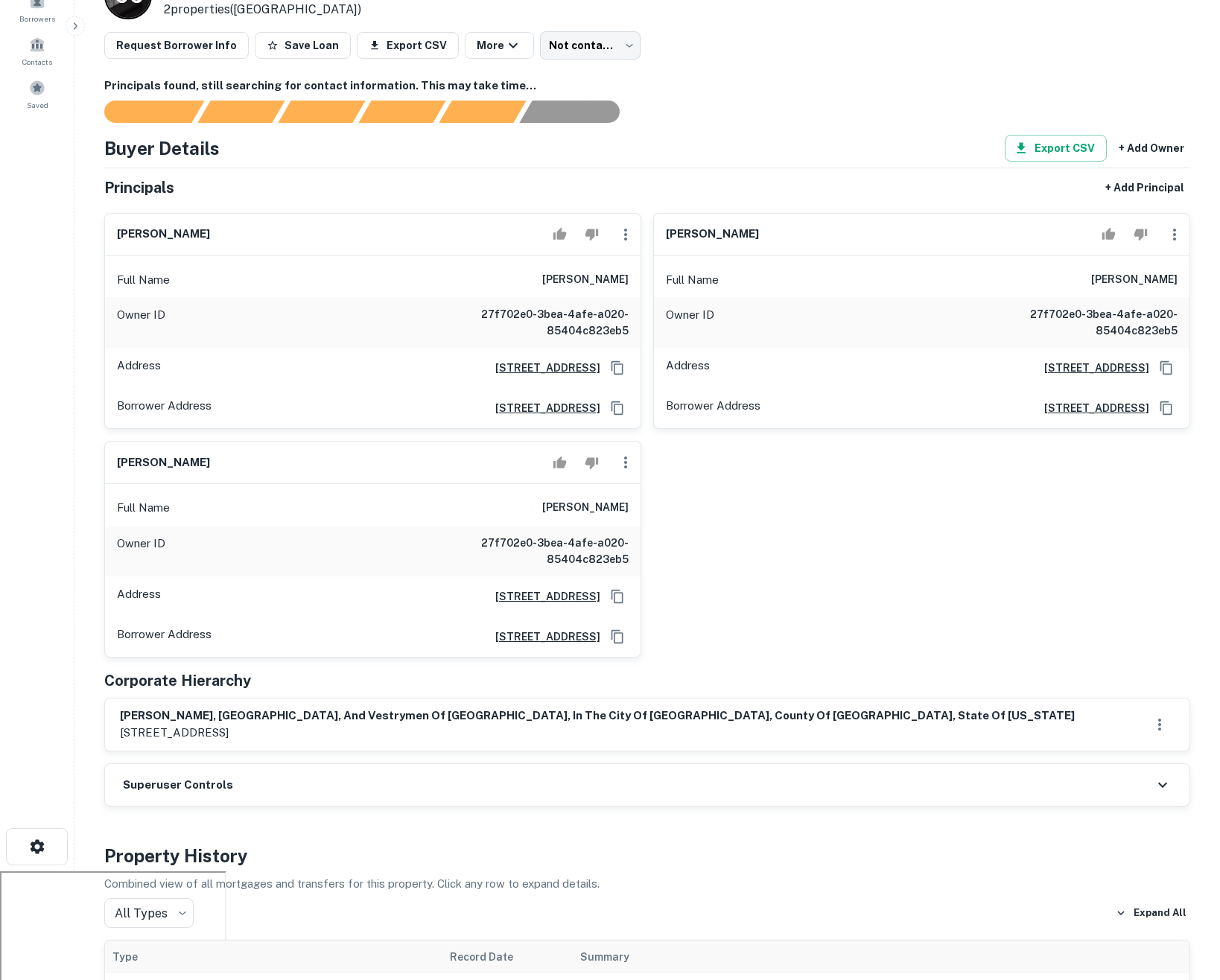
scroll to position [110, 0]
click at [909, 729] on div "rector, wardens, and vestrymen of holy trinity parish, in the city of richmond,…" at bounding box center [647, 723] width 1055 height 34
click at [858, 725] on div "rector, wardens, and vestrymen of holy trinity parish, in the city of richmond,…" at bounding box center [647, 723] width 1055 height 34
click at [1152, 720] on icon "button" at bounding box center [1159, 723] width 17 height 17
click at [1124, 615] on div at bounding box center [610, 490] width 1220 height 980
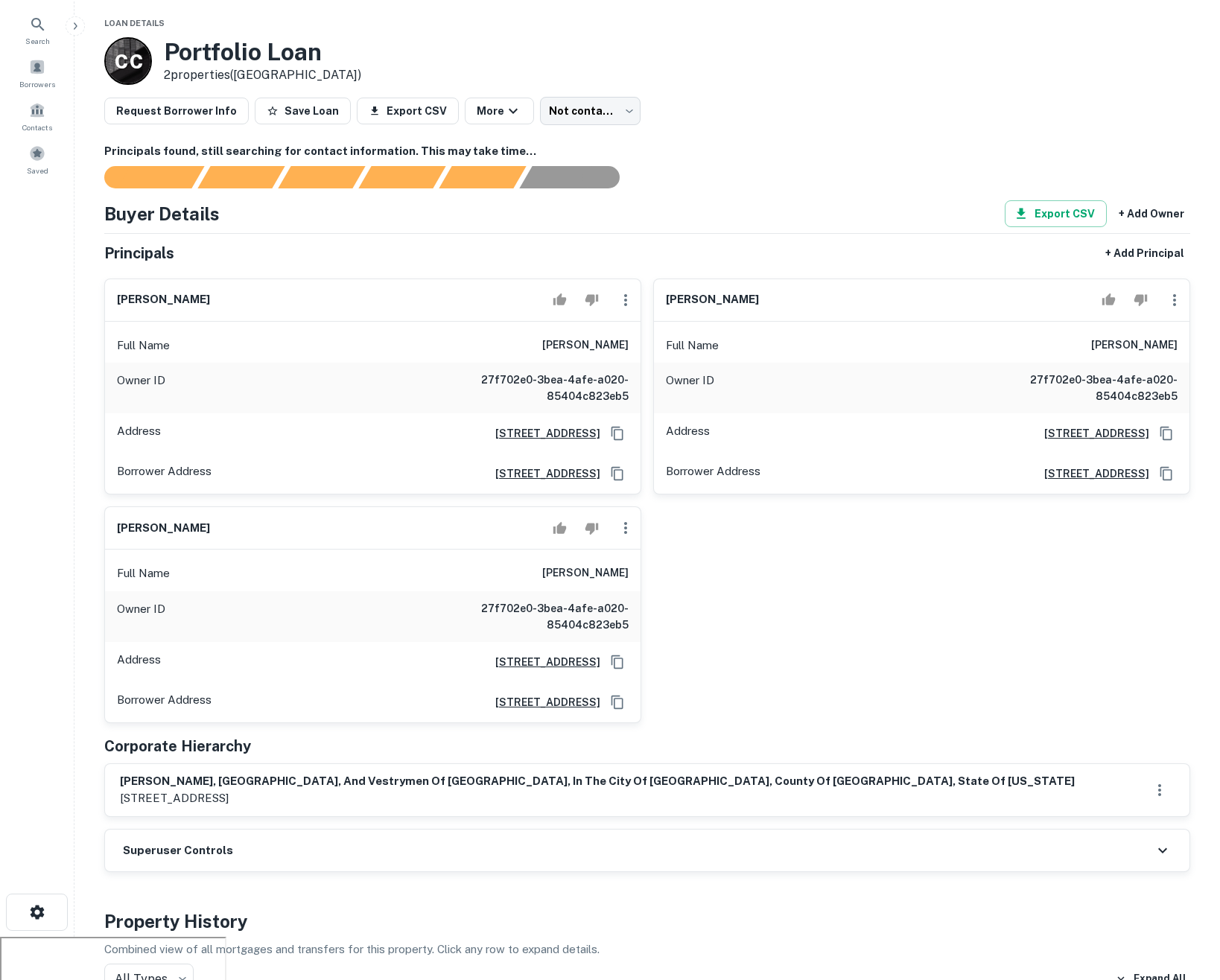
scroll to position [0, 0]
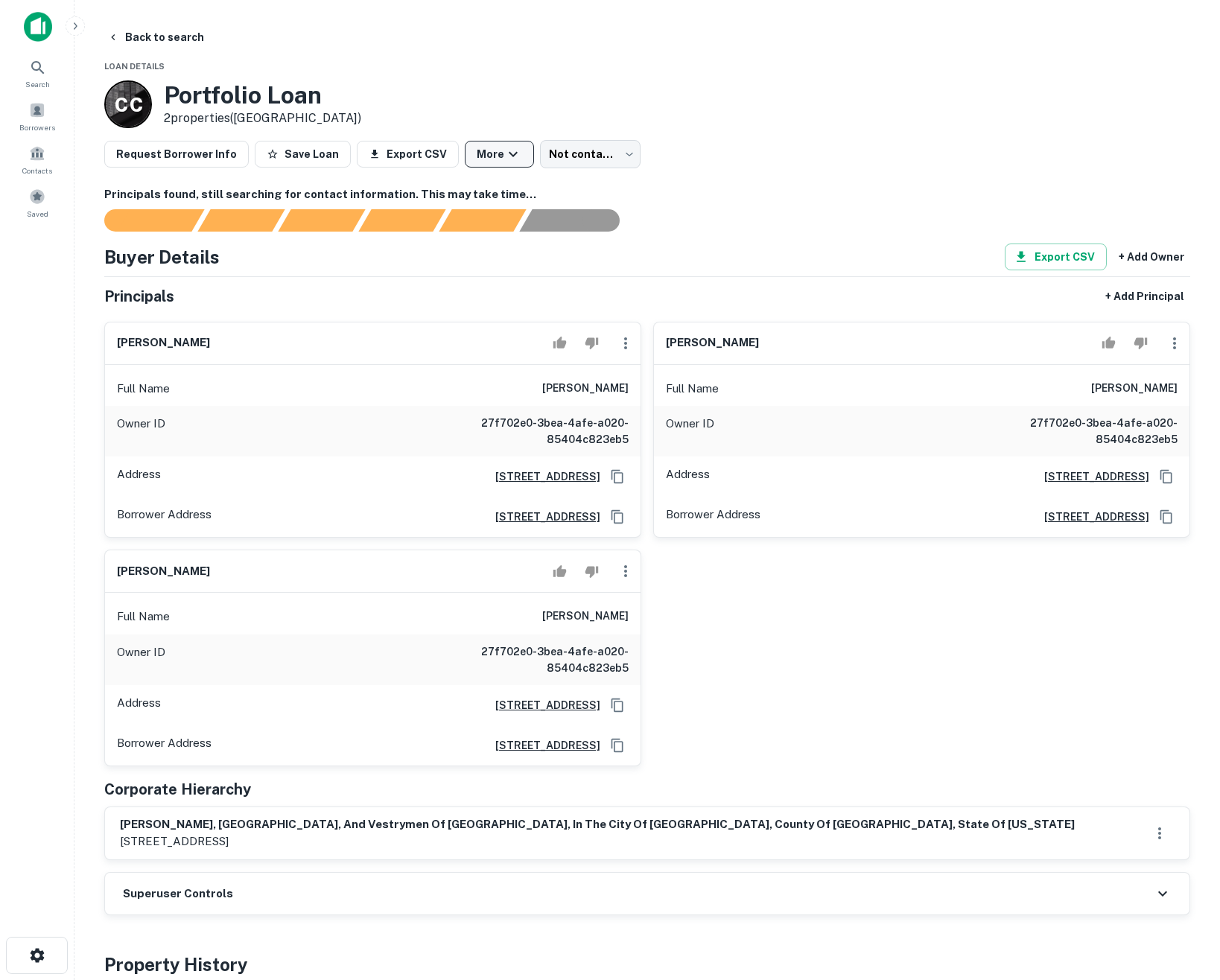
click at [490, 144] on button "More" at bounding box center [499, 154] width 70 height 27
click at [491, 104] on div at bounding box center [610, 490] width 1220 height 980
click at [184, 32] on button "Back to search" at bounding box center [156, 38] width 108 height 27
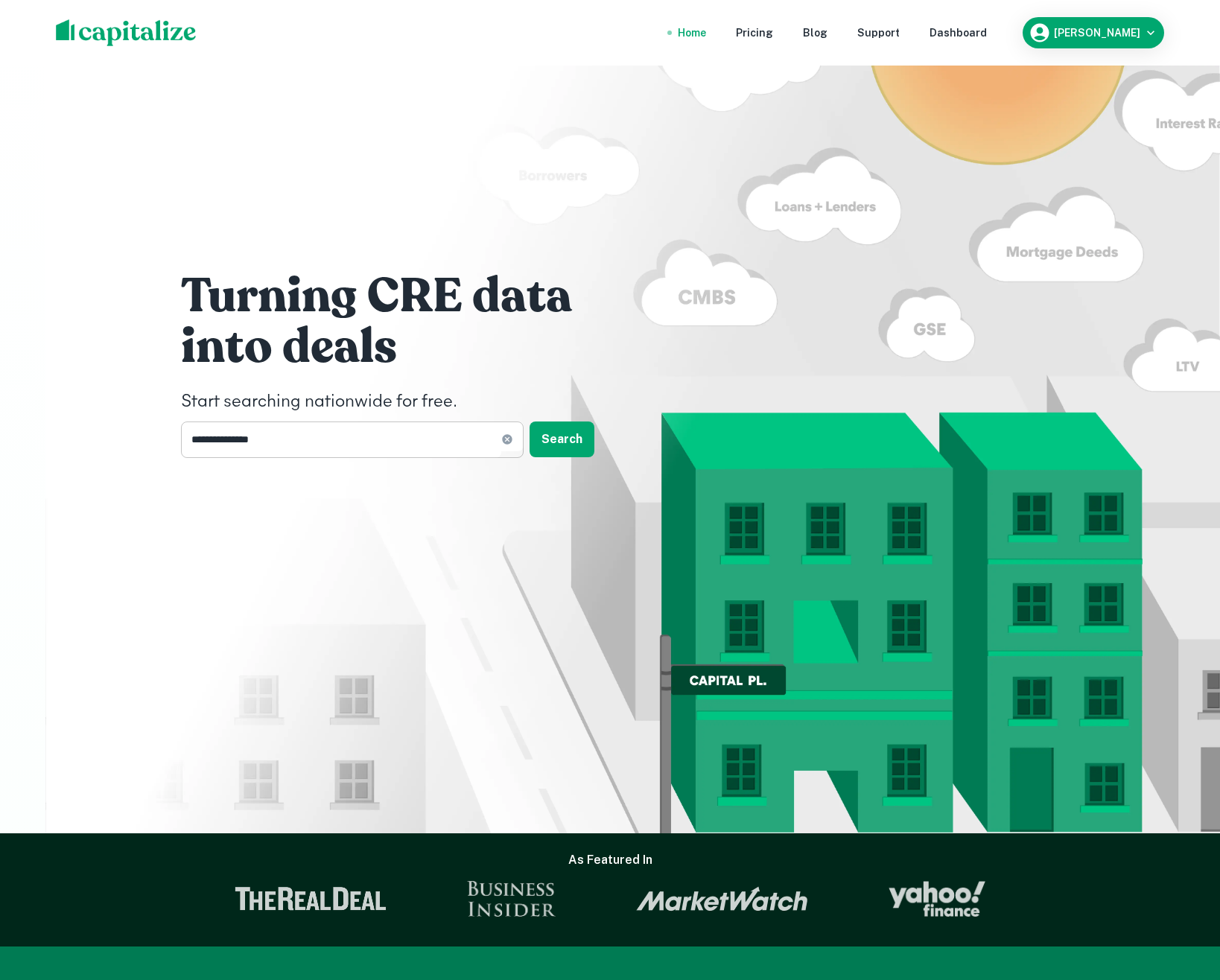
click at [421, 447] on input "**********" at bounding box center [341, 440] width 320 height 37
click at [446, 445] on input "text" at bounding box center [346, 440] width 332 height 37
type input "**********"
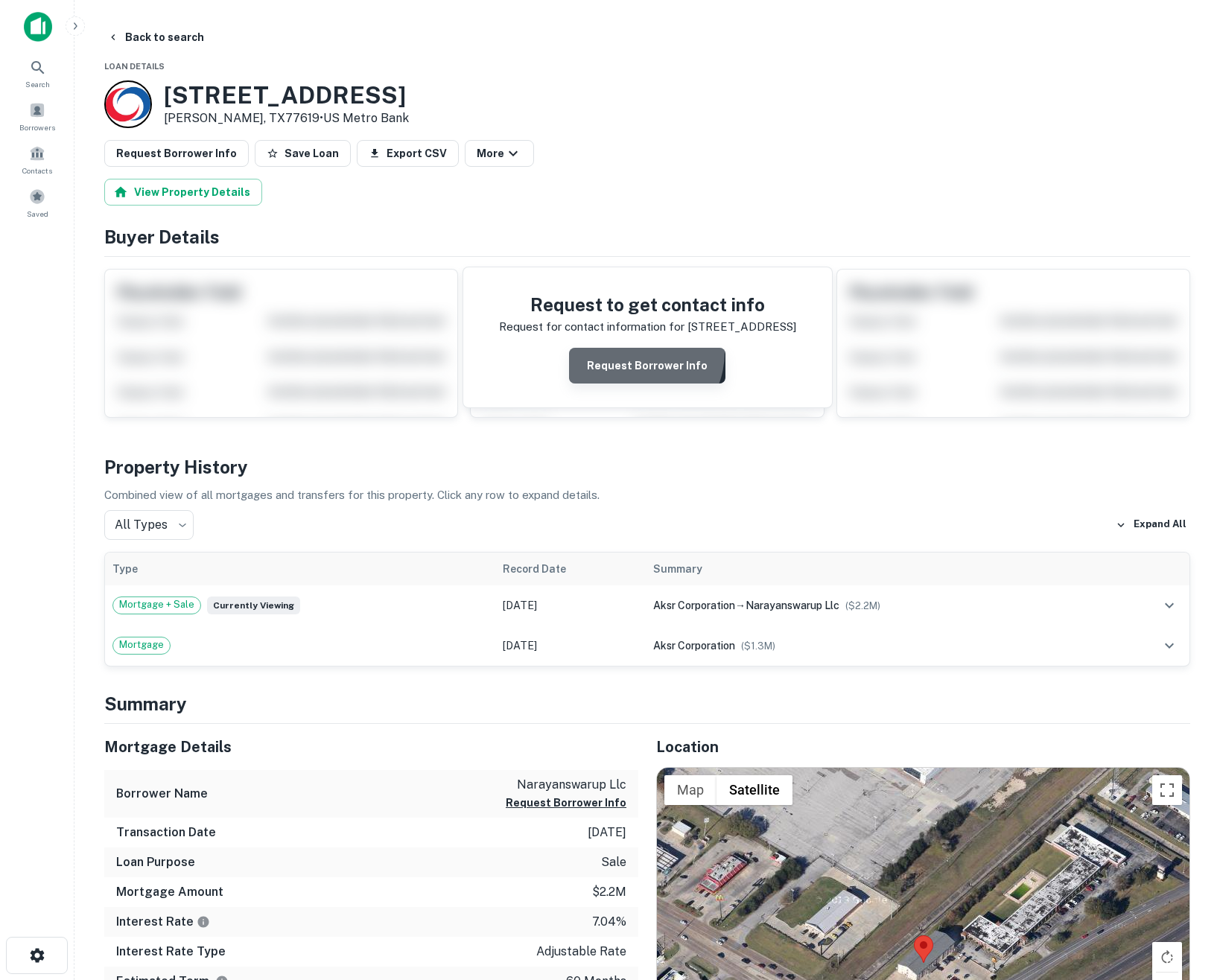
click at [635, 353] on button "Request Borrower Info" at bounding box center [647, 365] width 157 height 36
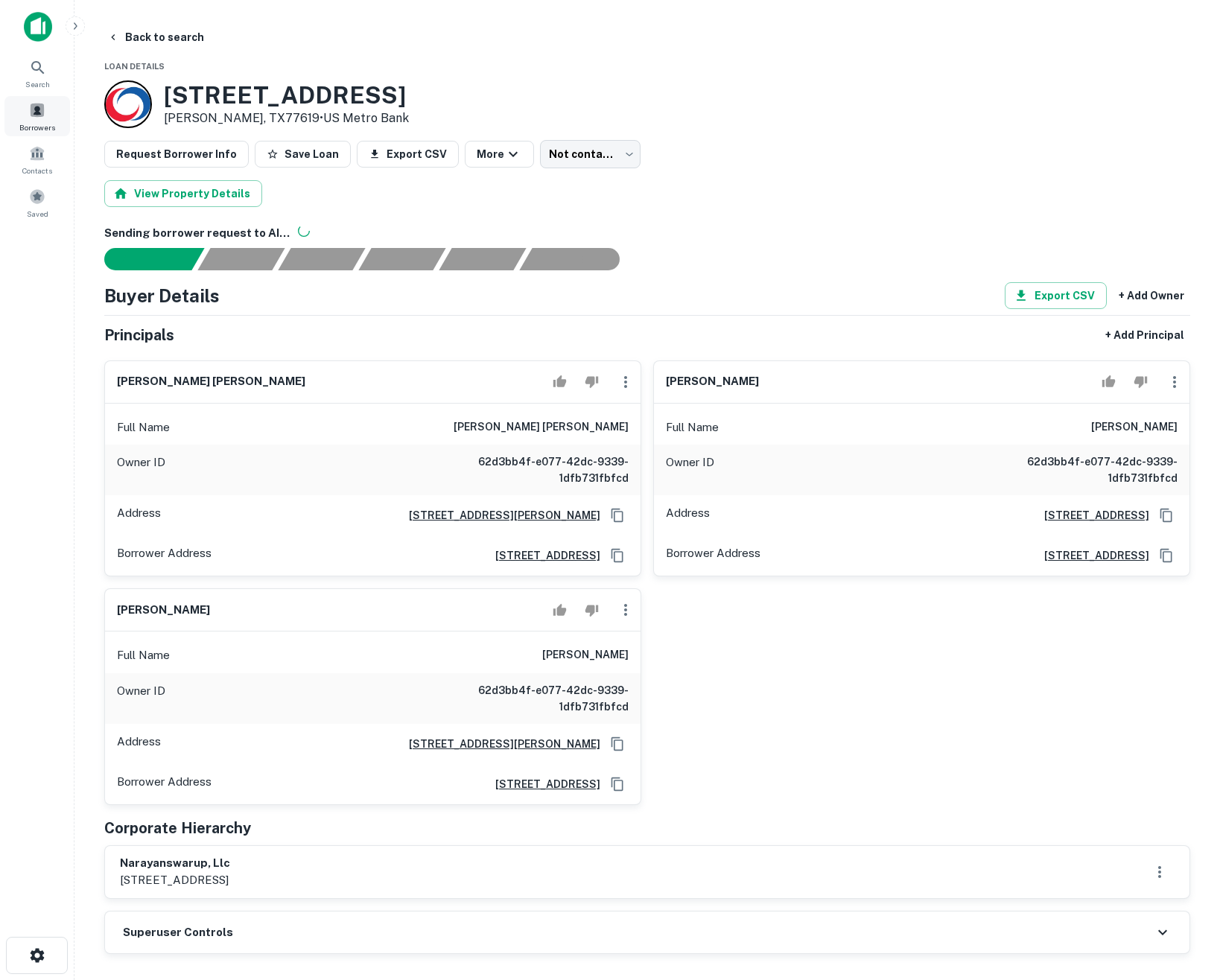
click at [40, 118] on span at bounding box center [37, 109] width 16 height 16
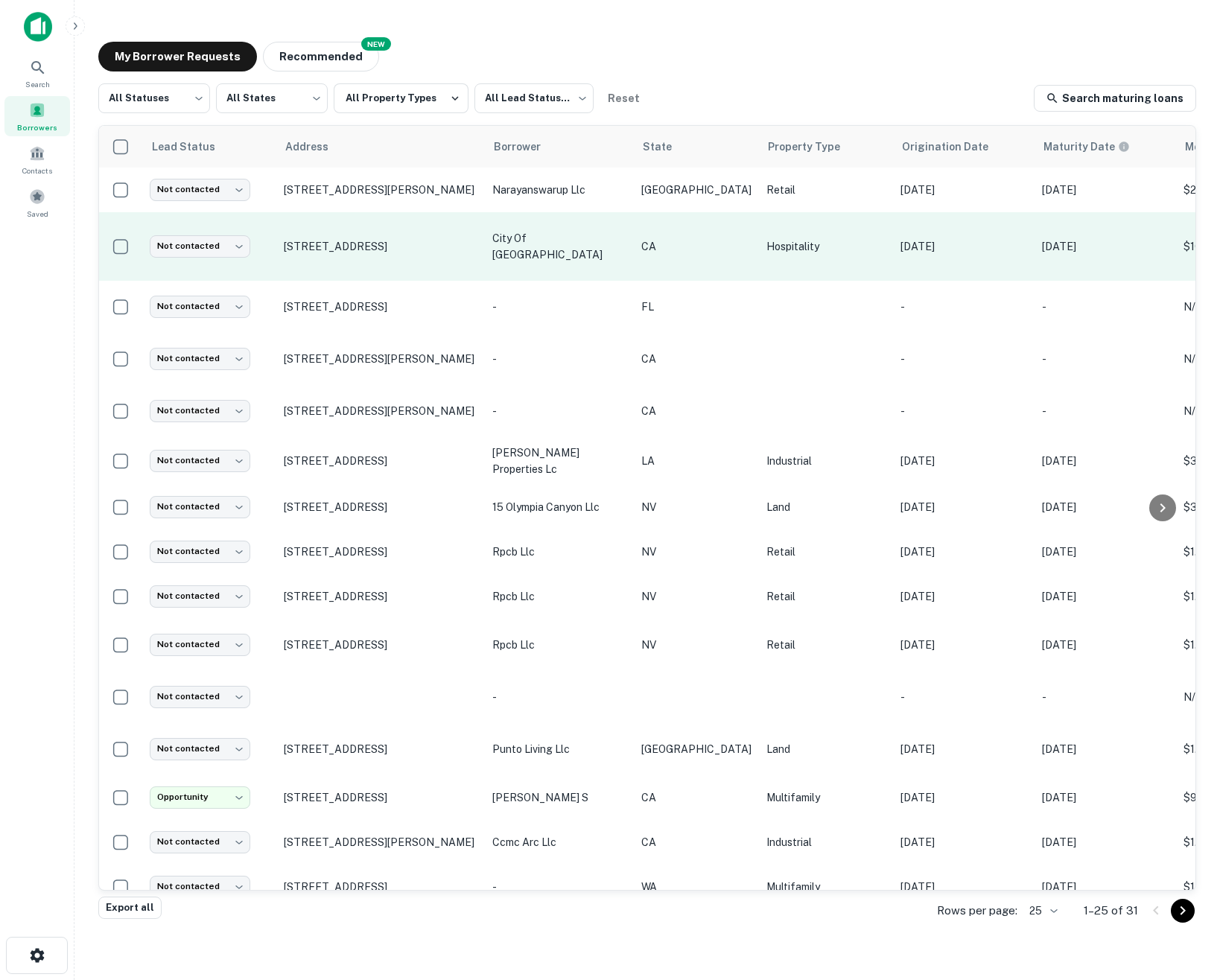
click at [499, 234] on p "city of [GEOGRAPHIC_DATA]" at bounding box center [559, 247] width 134 height 33
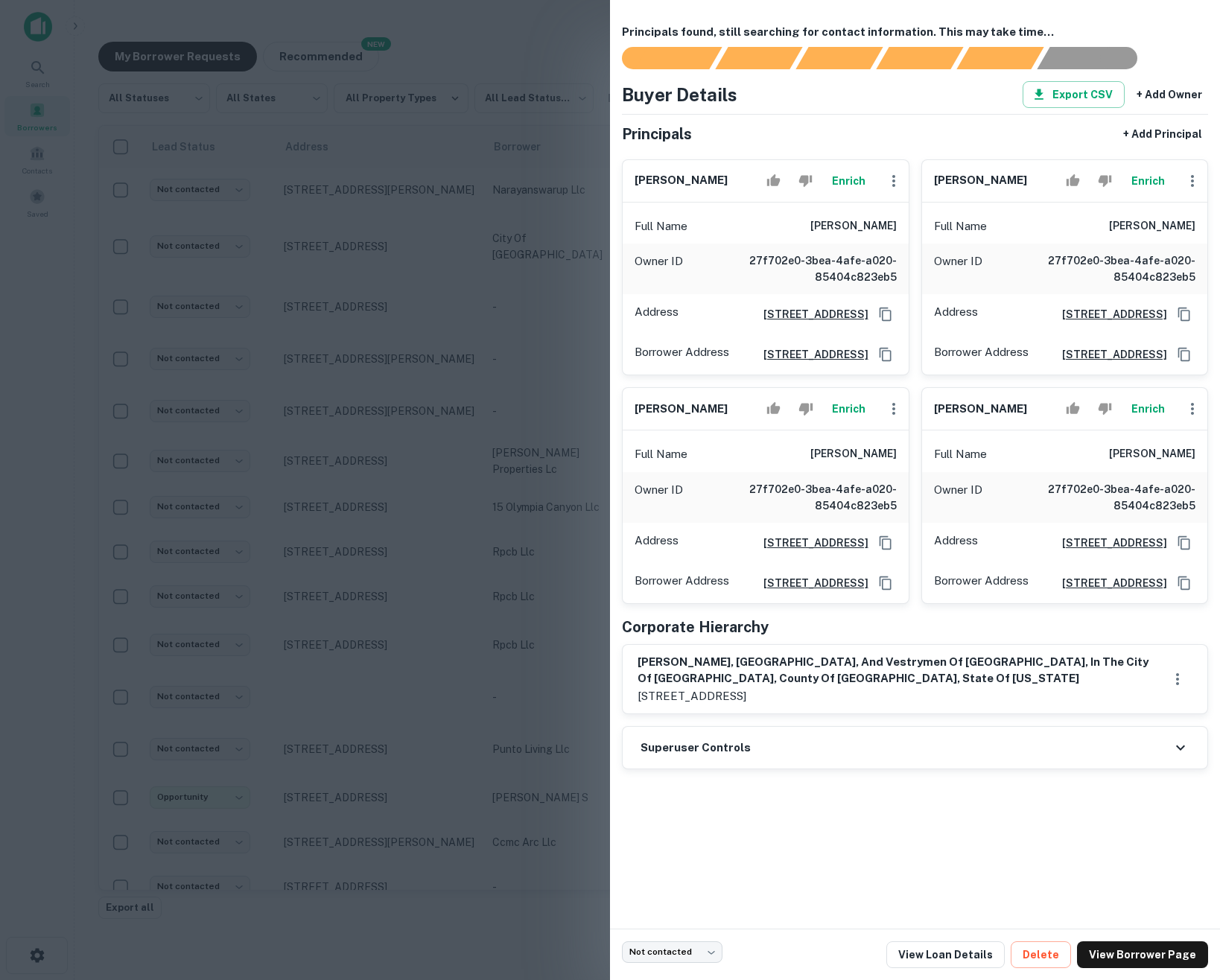
click at [509, 42] on div at bounding box center [610, 490] width 1220 height 980
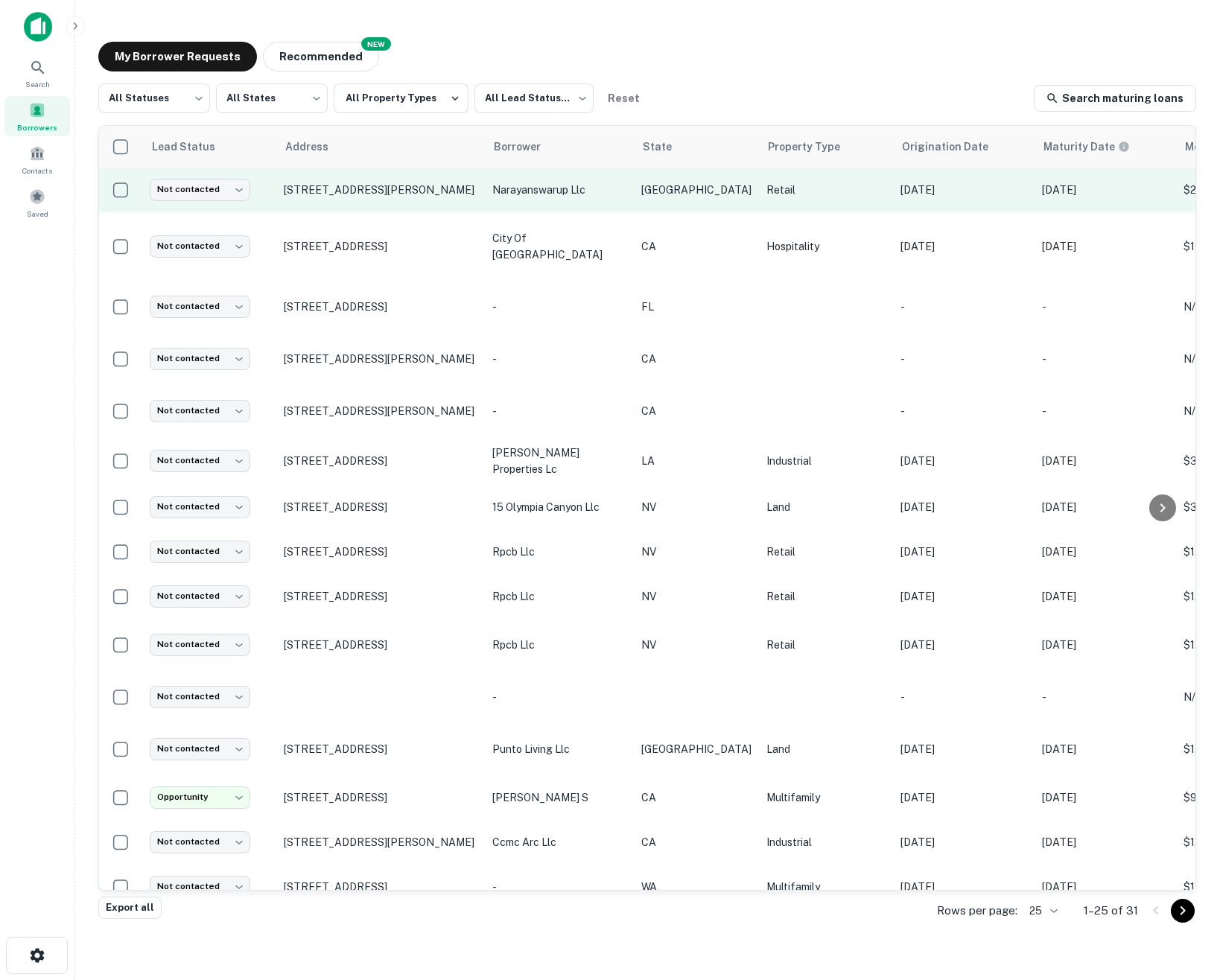
click at [516, 189] on p "narayanswarup llc" at bounding box center [559, 190] width 134 height 16
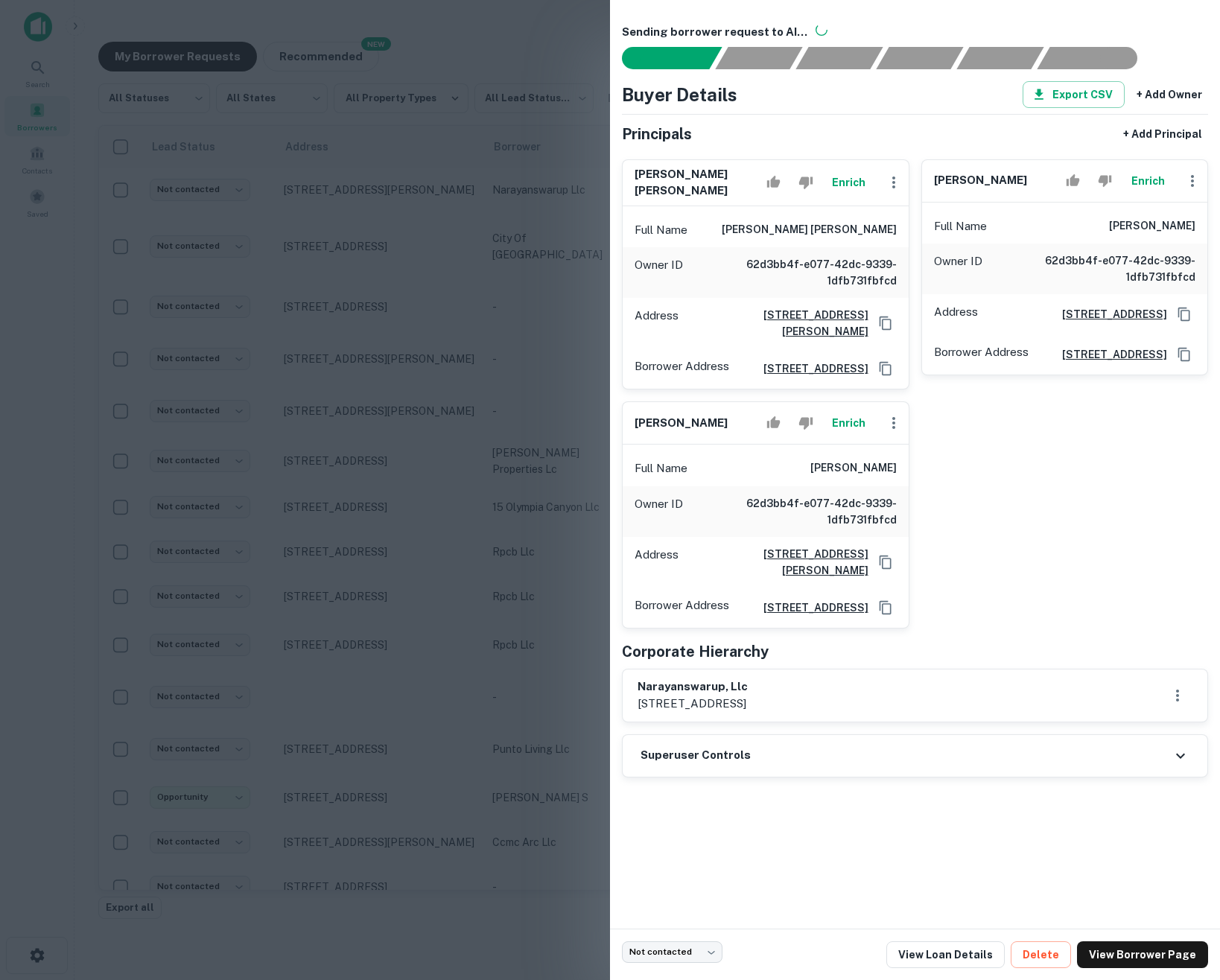
click at [515, 54] on div at bounding box center [610, 490] width 1220 height 980
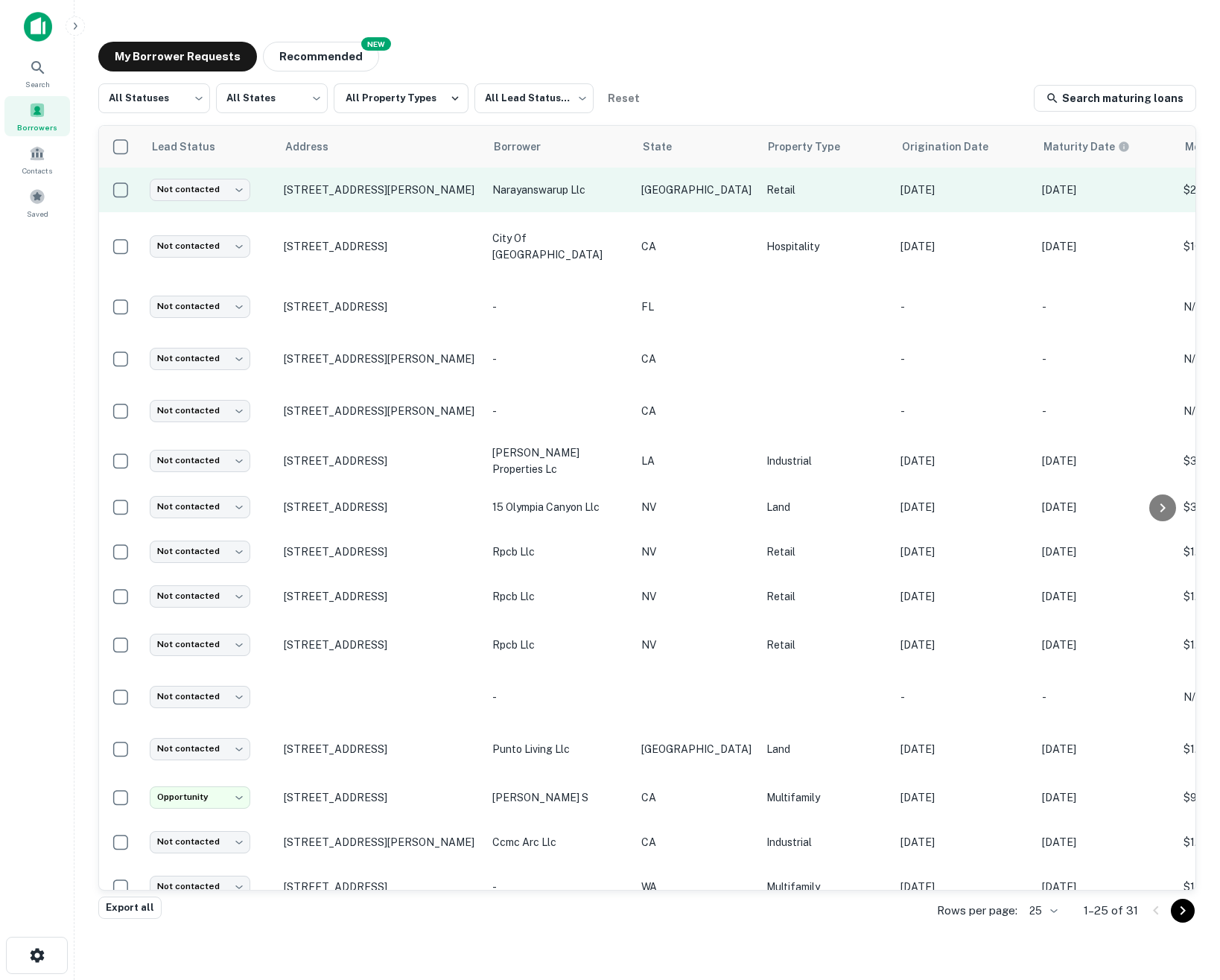
click at [784, 199] on td "Retail" at bounding box center [825, 190] width 134 height 45
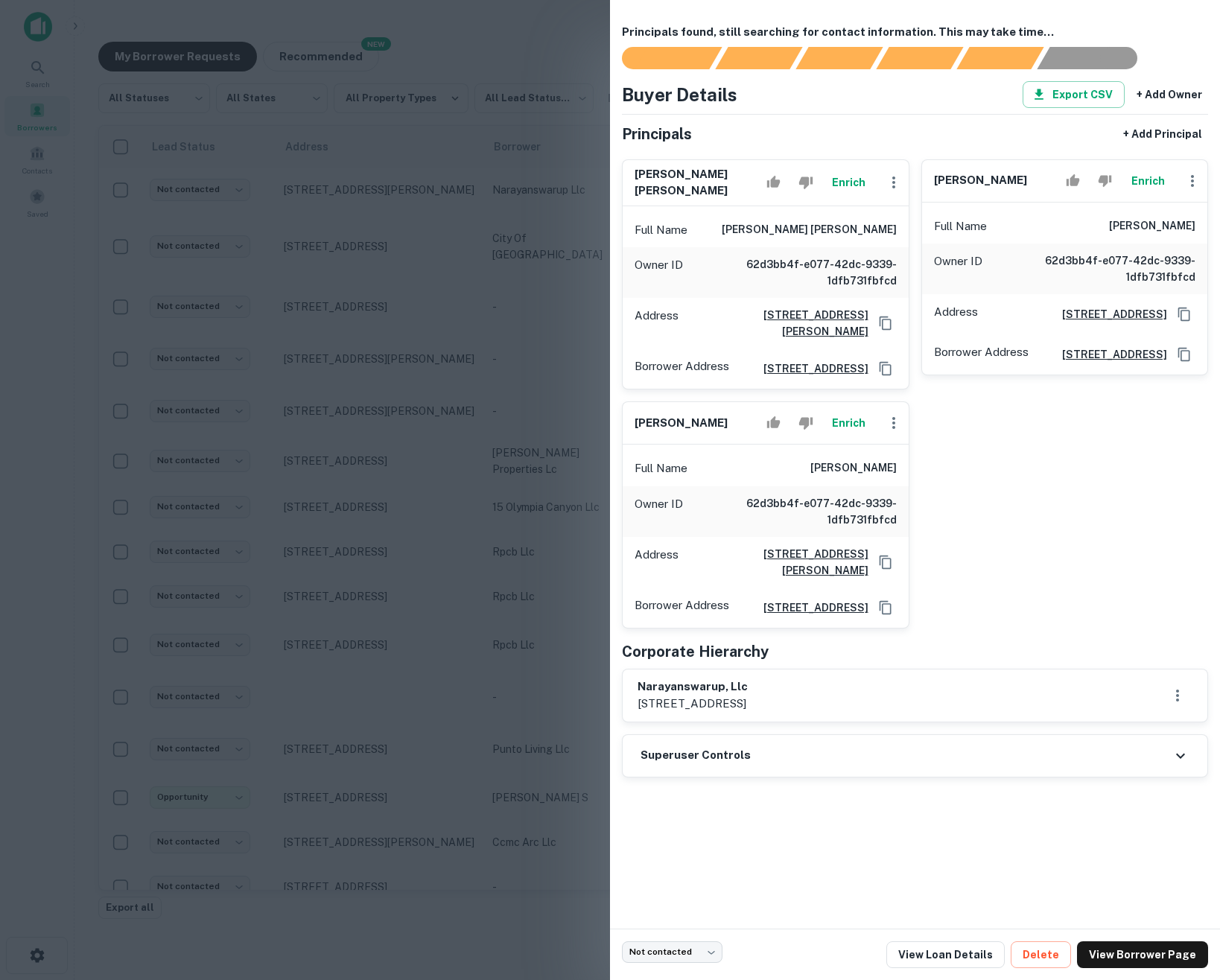
click at [567, 338] on div at bounding box center [610, 490] width 1220 height 980
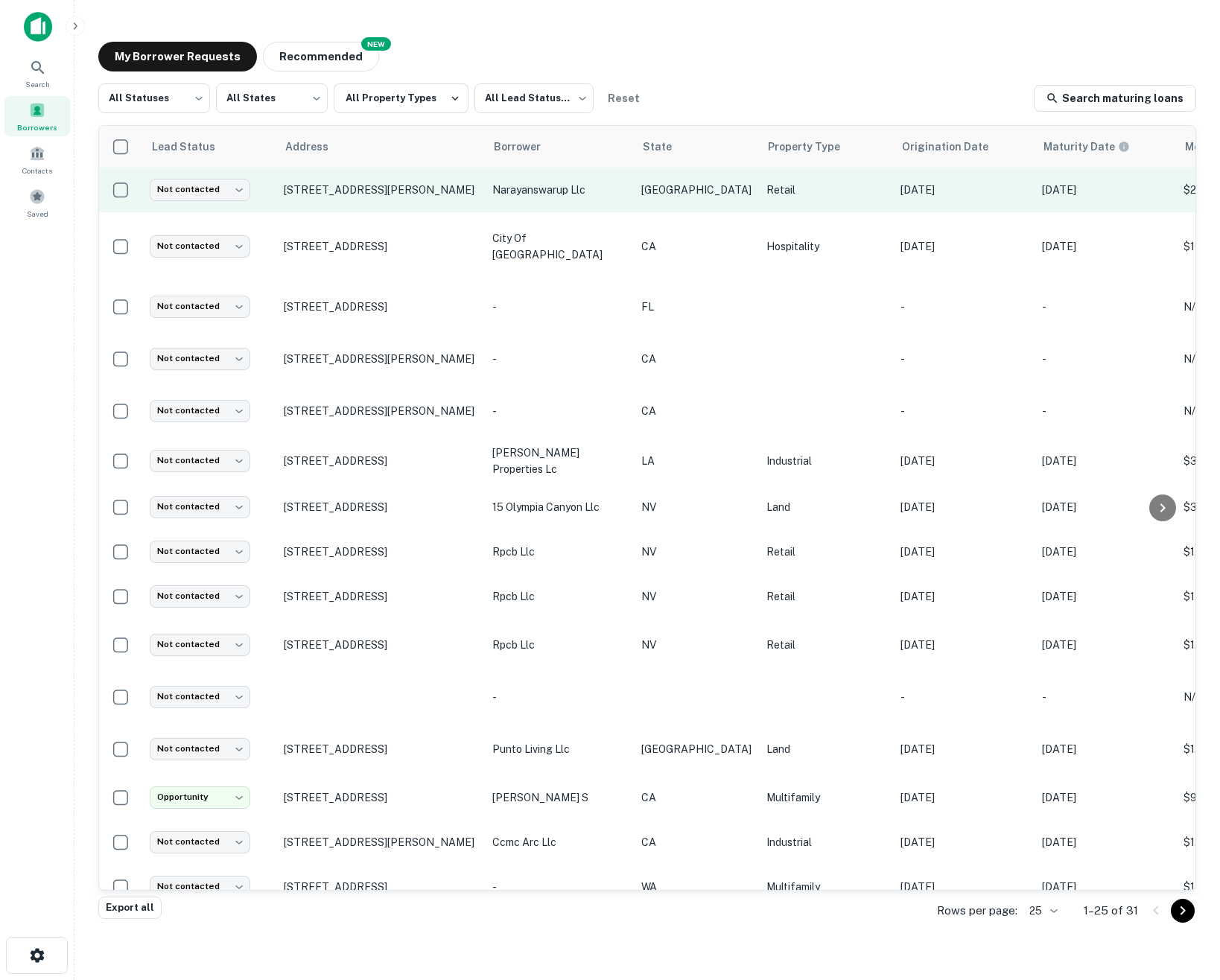
click at [692, 193] on p "[GEOGRAPHIC_DATA]" at bounding box center [697, 190] width 110 height 16
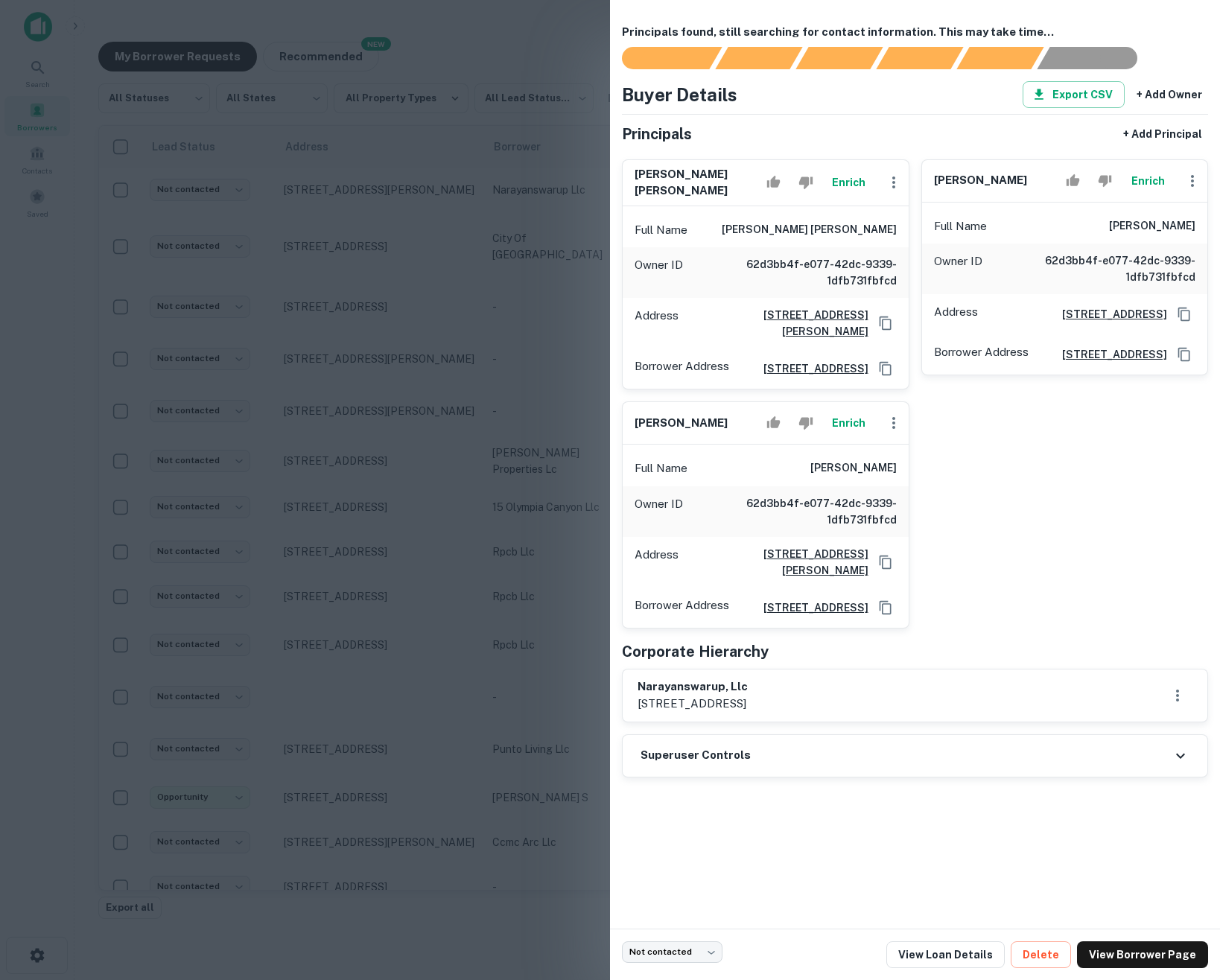
click at [525, 230] on div at bounding box center [610, 490] width 1220 height 980
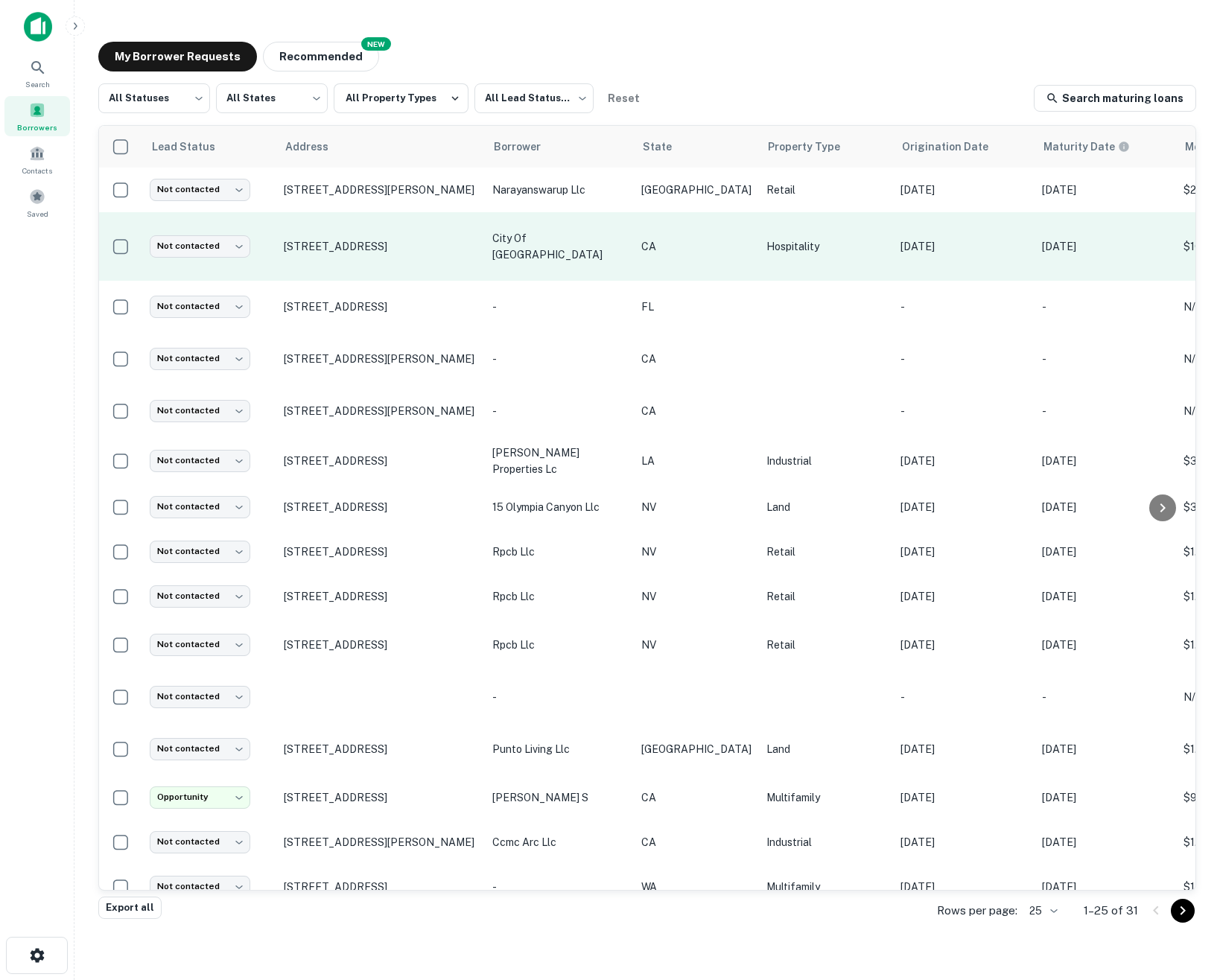
click at [587, 227] on td "city of richmond" at bounding box center [559, 246] width 149 height 69
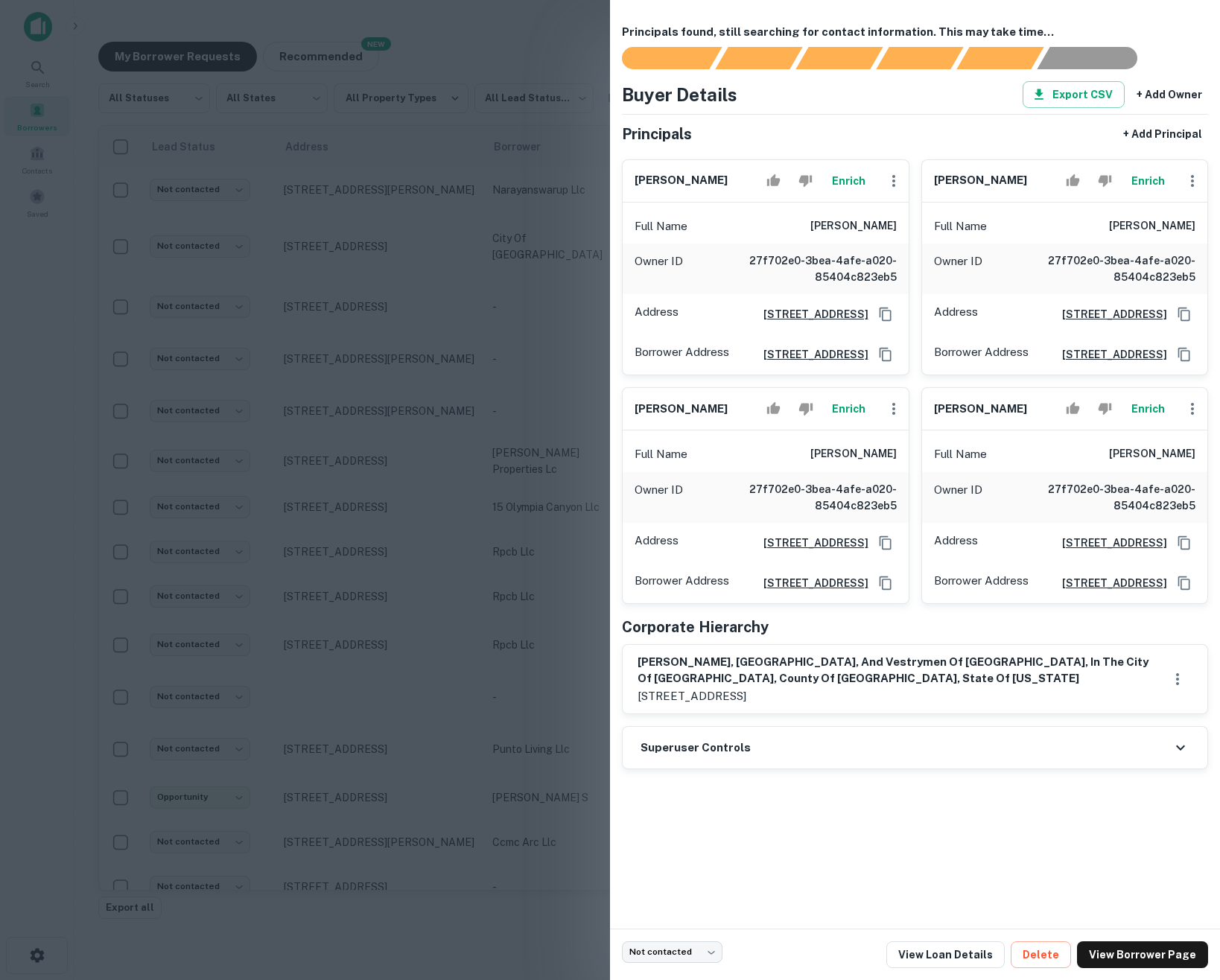
click at [558, 251] on div at bounding box center [610, 490] width 1220 height 980
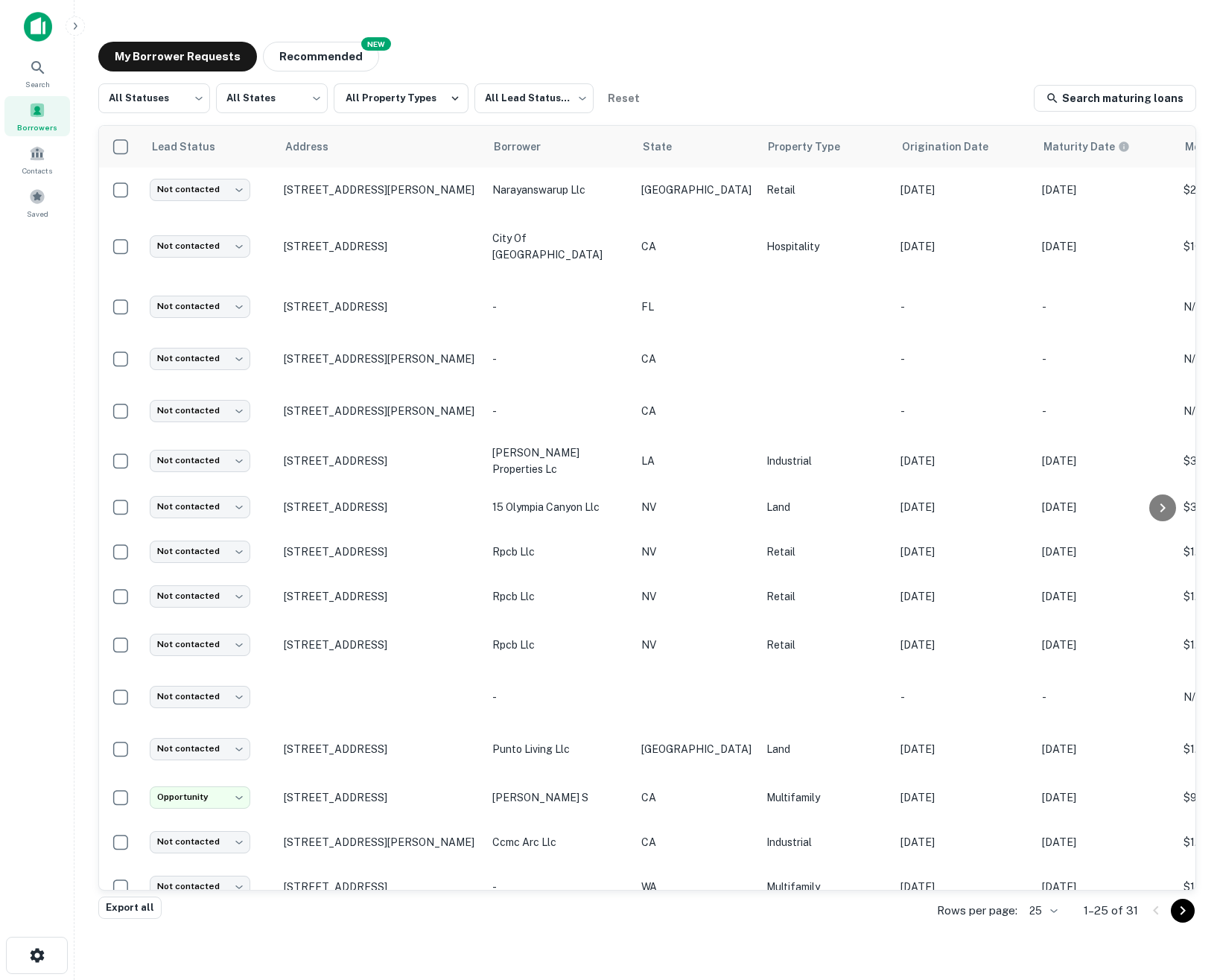
click at [34, 27] on img at bounding box center [38, 26] width 28 height 30
